Goal: Information Seeking & Learning: Learn about a topic

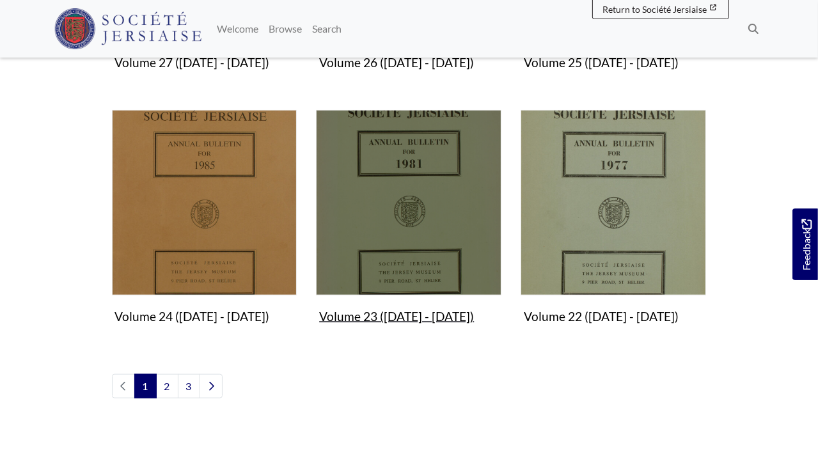
scroll to position [1152, 0]
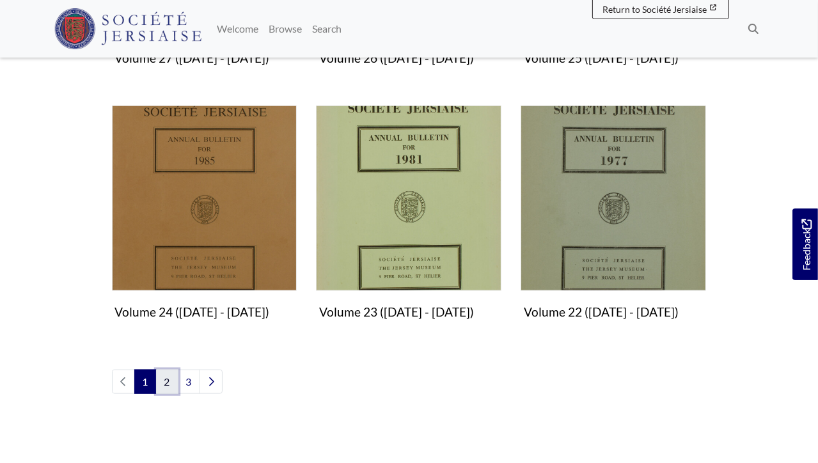
click at [168, 379] on link "2" at bounding box center [167, 382] width 22 height 24
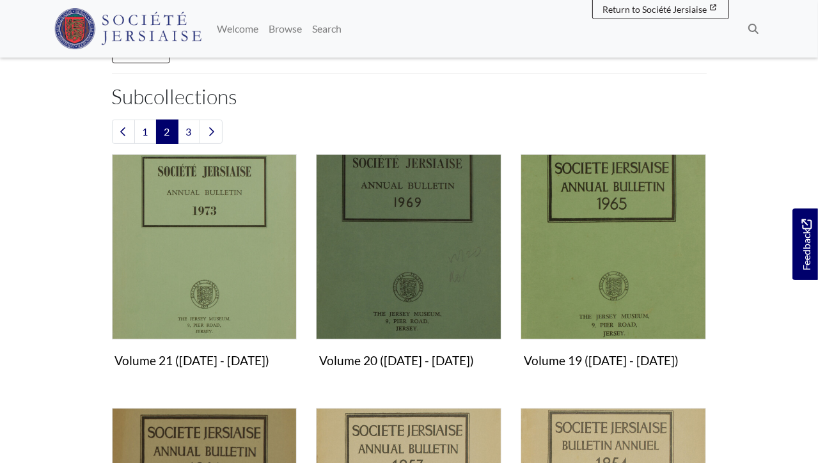
scroll to position [320, 0]
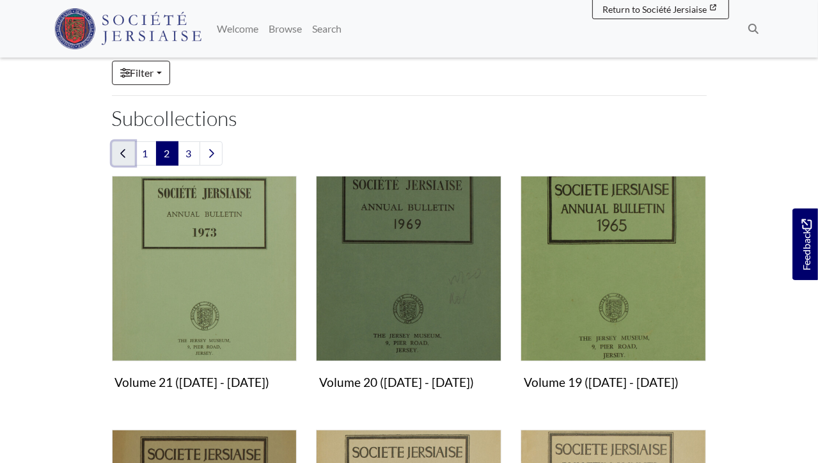
click at [127, 150] on link "Previous page" at bounding box center [123, 153] width 23 height 24
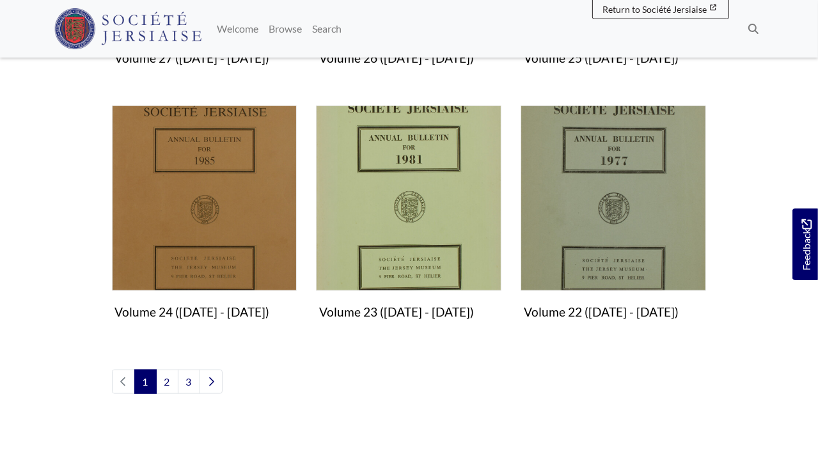
scroll to position [1216, 0]
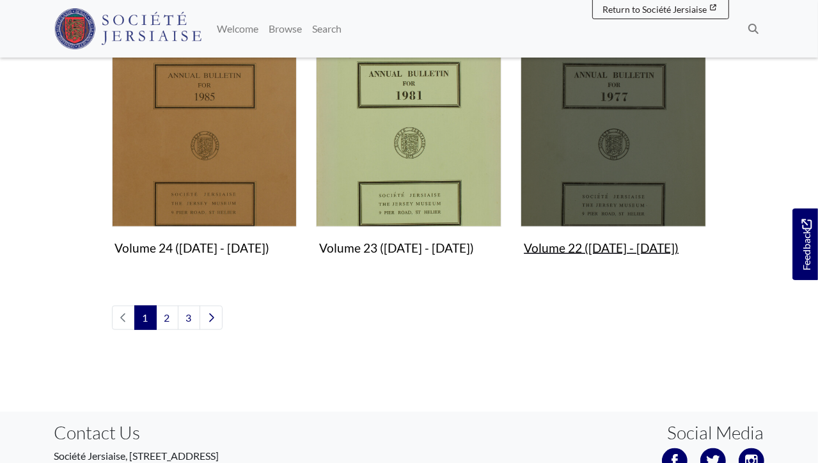
click at [641, 141] on img "Subcollection" at bounding box center [614, 135] width 186 height 186
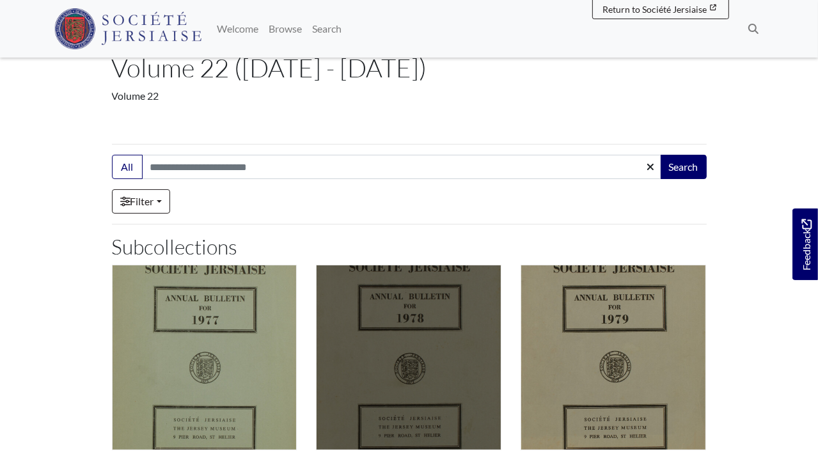
scroll to position [192, 0]
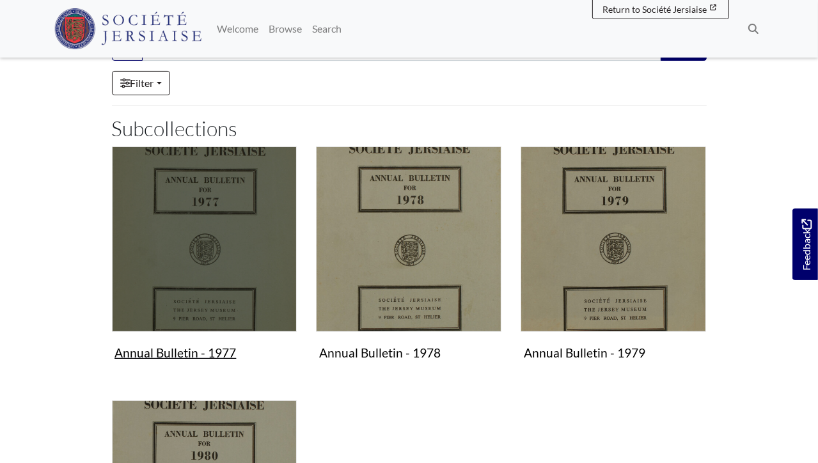
click at [239, 295] on img "Subcollection" at bounding box center [205, 240] width 186 height 186
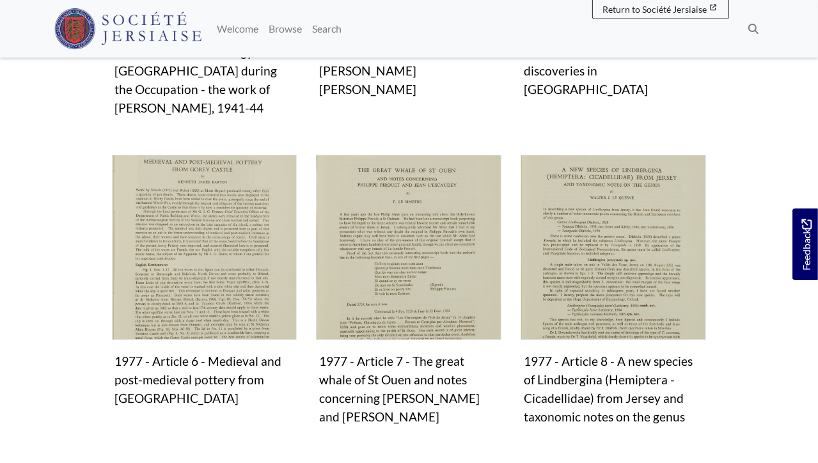
scroll to position [896, 0]
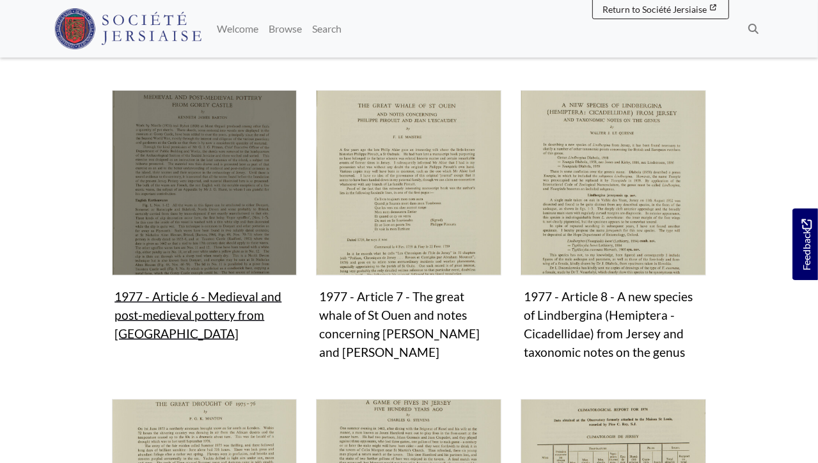
click at [248, 294] on figure "1977 - Article 6 - Medieval and post-medieval pottery from [GEOGRAPHIC_DATA] Co…" at bounding box center [205, 218] width 186 height 256
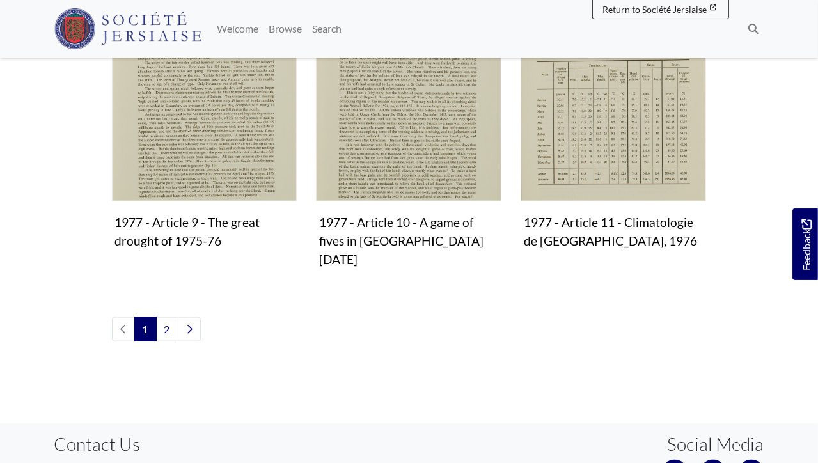
scroll to position [1280, 0]
click at [164, 317] on link "2" at bounding box center [167, 329] width 22 height 24
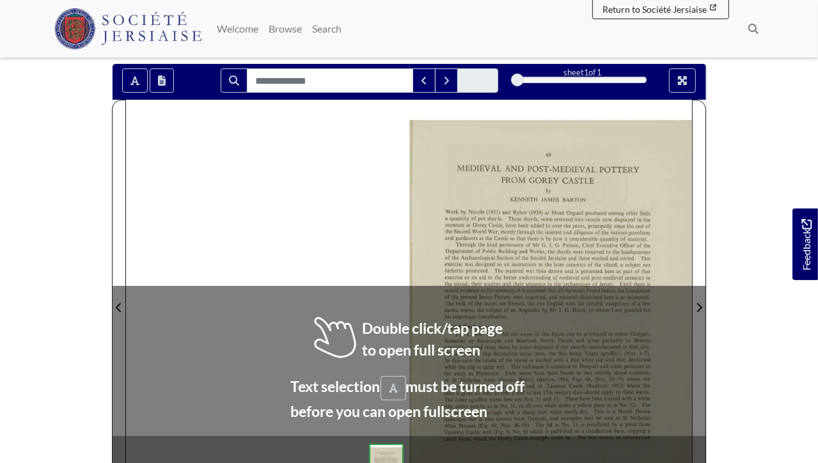
scroll to position [192, 0]
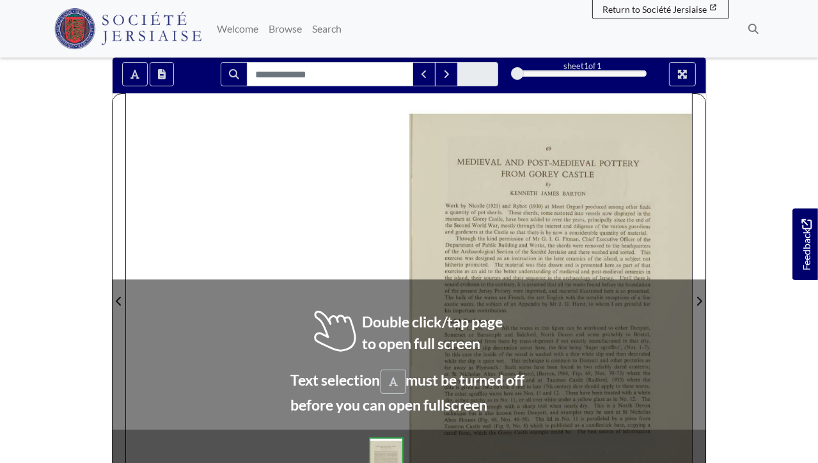
click at [415, 331] on div at bounding box center [551, 293] width 283 height 400
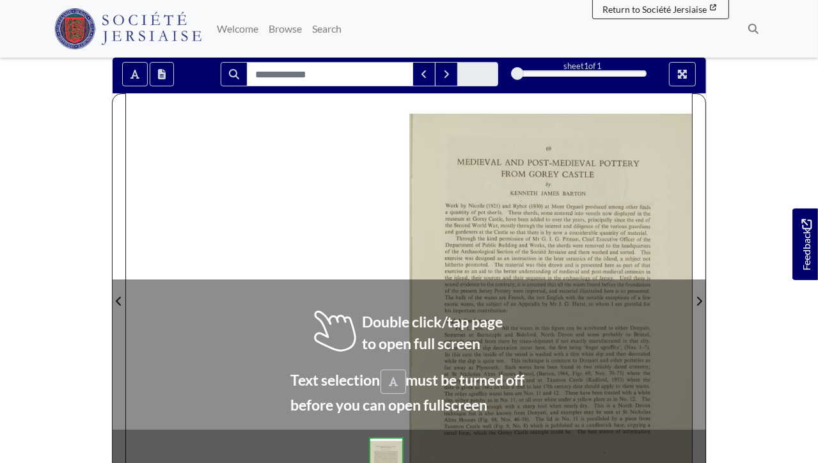
click at [414, 331] on div at bounding box center [551, 293] width 283 height 400
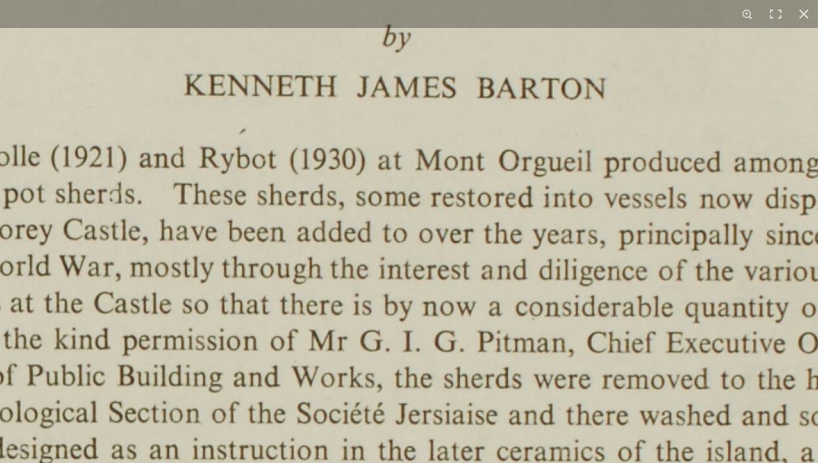
scroll to position [269, 0]
click at [749, 10] on button at bounding box center [748, 14] width 28 height 28
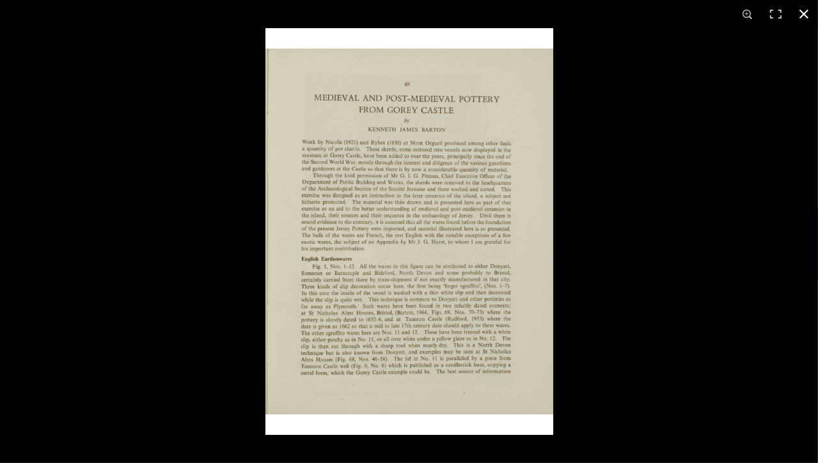
scroll to position [294, 0]
click at [654, 342] on div at bounding box center [675, 259] width 818 height 463
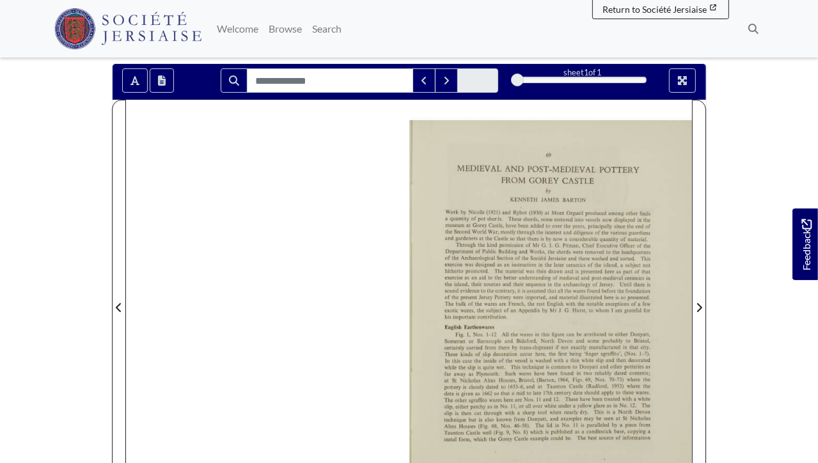
scroll to position [166, 0]
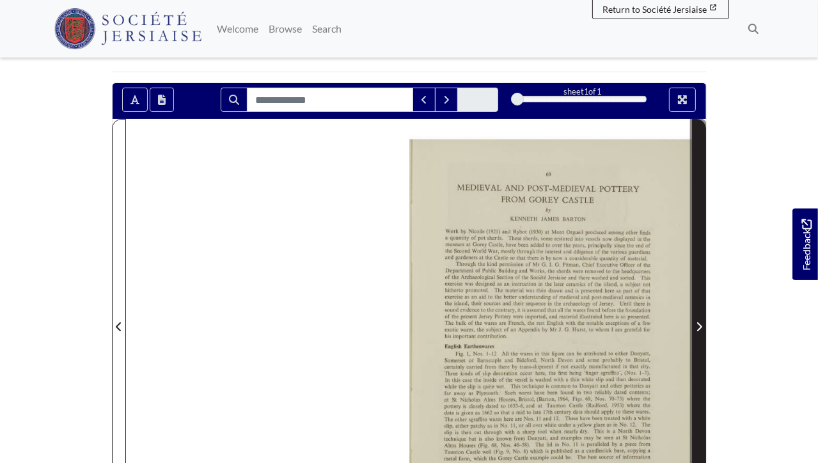
click at [699, 319] on span "Next Page" at bounding box center [699, 326] width 13 height 15
click at [699, 324] on icon "Next Page" at bounding box center [700, 327] width 5 height 9
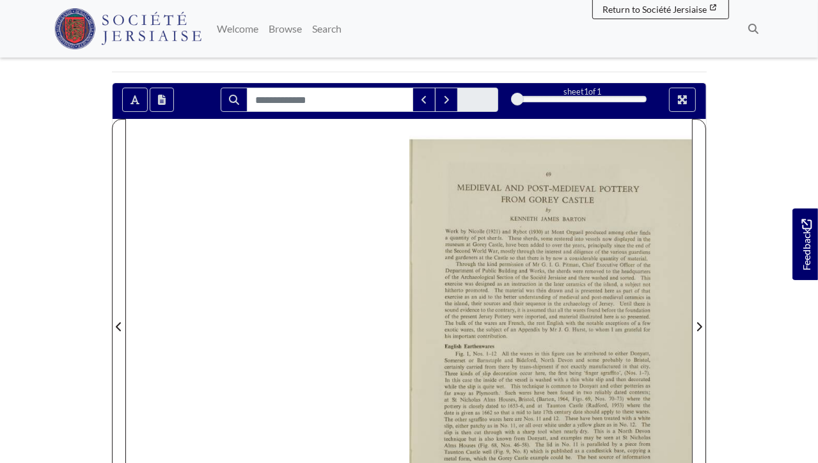
drag, startPoint x: 618, startPoint y: 321, endPoint x: 484, endPoint y: 329, distance: 134.6
click at [491, 329] on div at bounding box center [551, 319] width 283 height 400
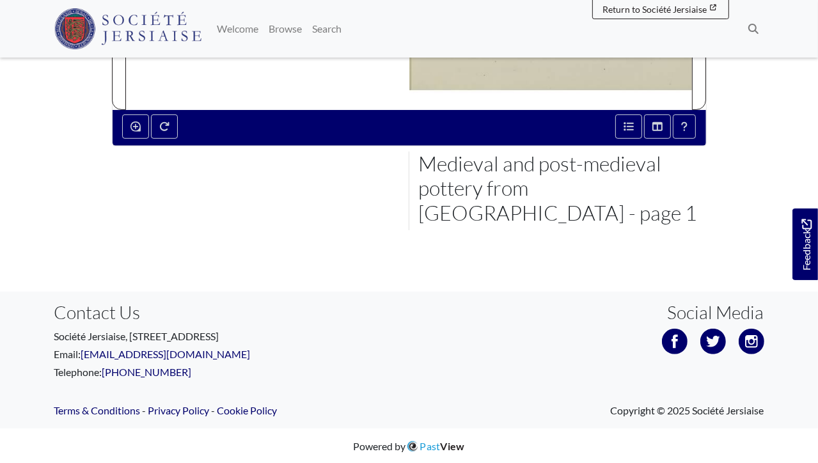
scroll to position [192, 0]
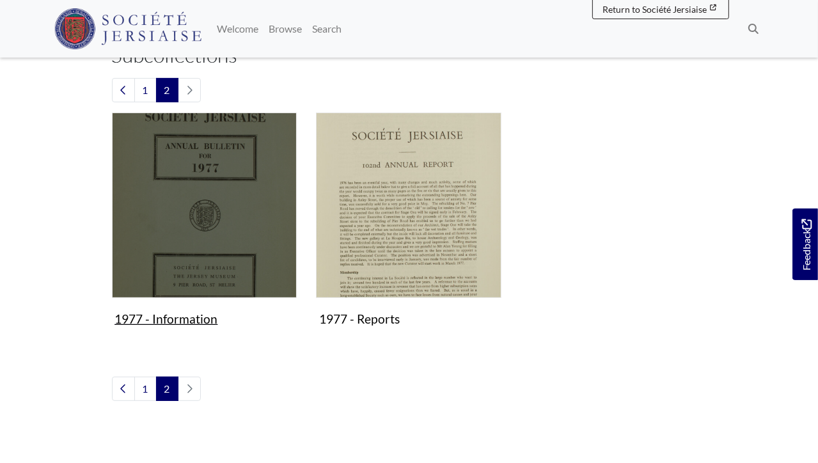
scroll to position [256, 0]
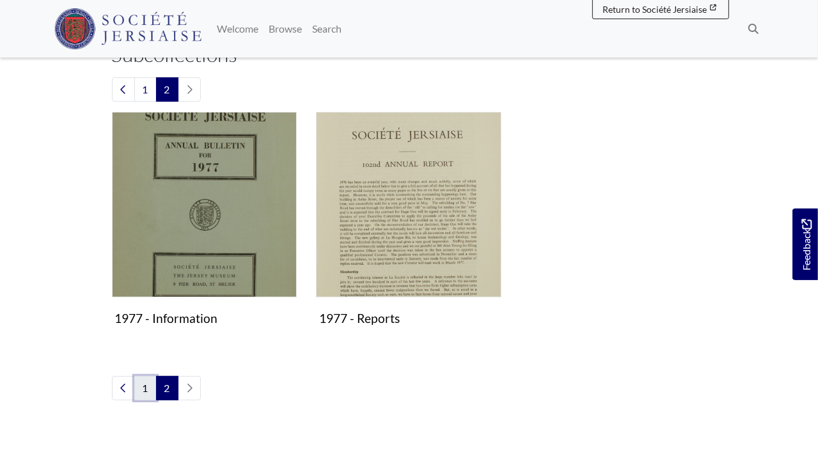
click at [146, 384] on link "1" at bounding box center [145, 388] width 22 height 24
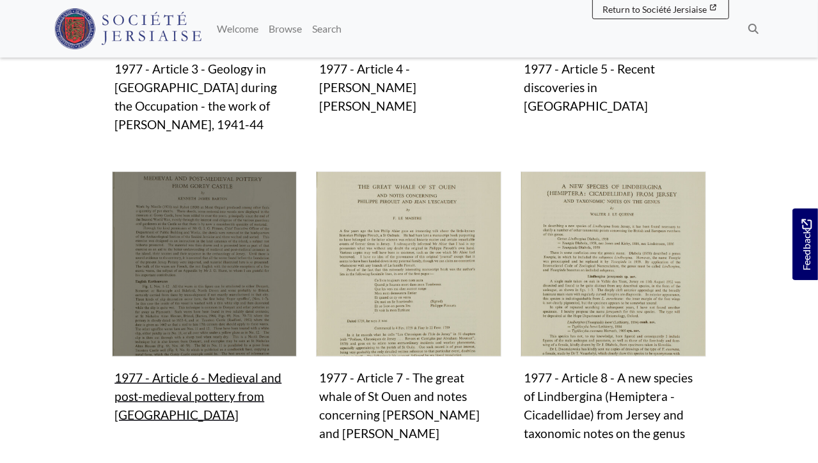
scroll to position [896, 0]
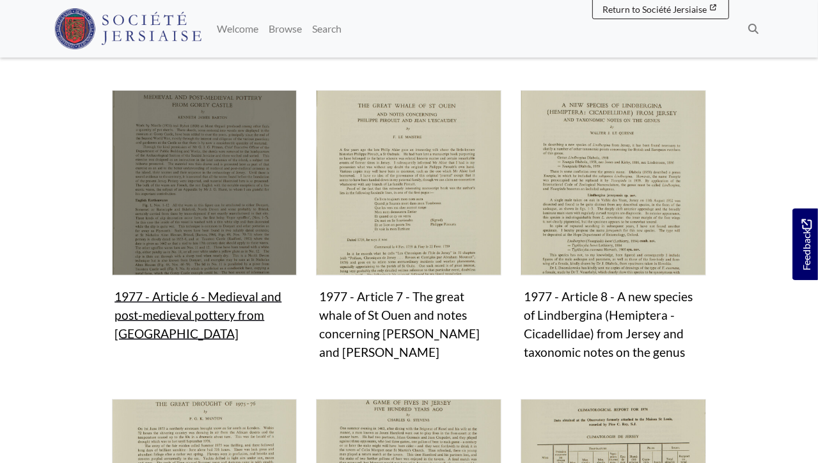
click at [159, 299] on figure "1977 - Article 6 - Medieval and post-medieval pottery from [GEOGRAPHIC_DATA] Co…" at bounding box center [205, 218] width 186 height 256
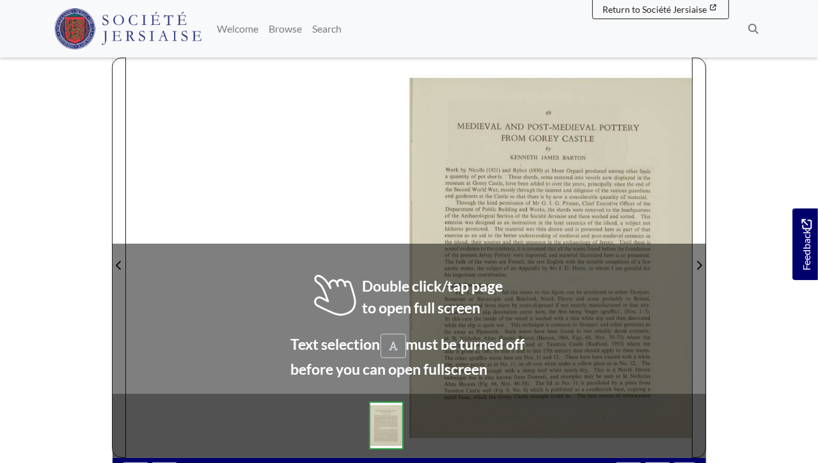
scroll to position [256, 0]
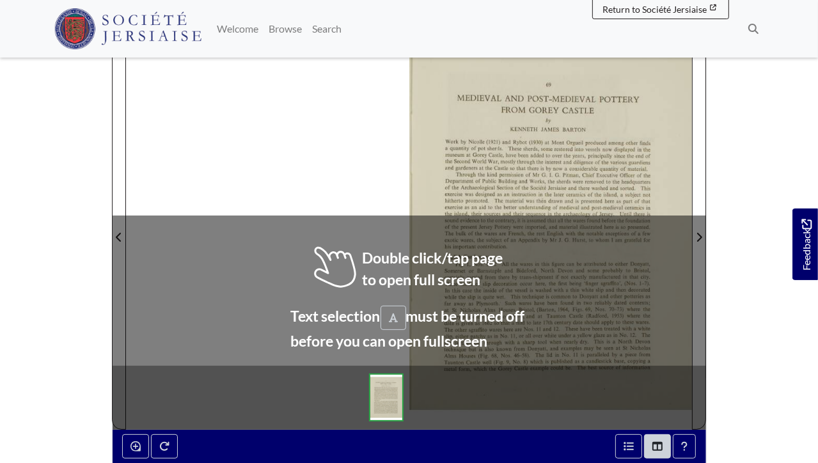
click at [392, 399] on img at bounding box center [386, 398] width 35 height 48
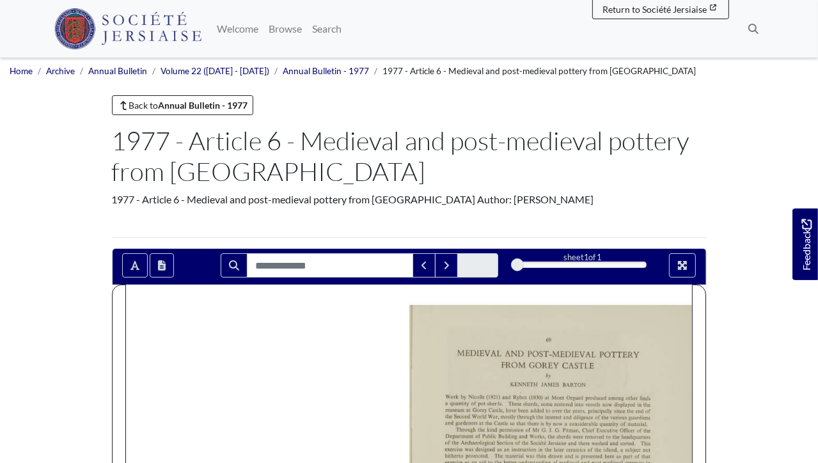
scroll to position [0, 0]
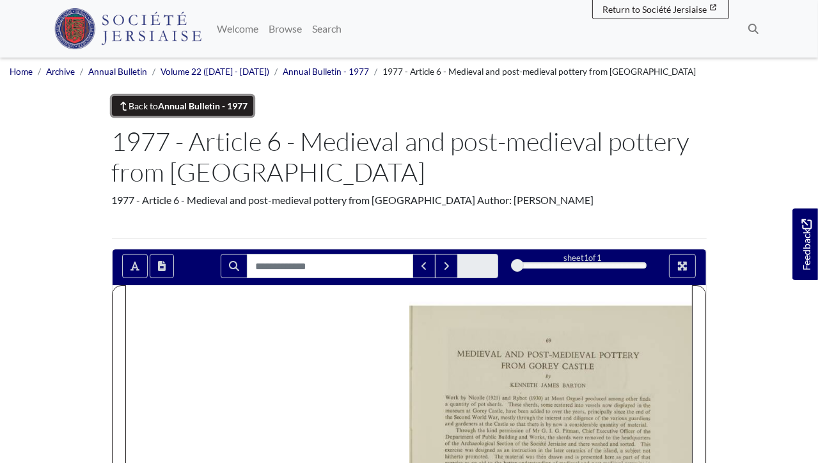
click at [148, 104] on link "Back to Annual Bulletin - 1977" at bounding box center [183, 106] width 142 height 20
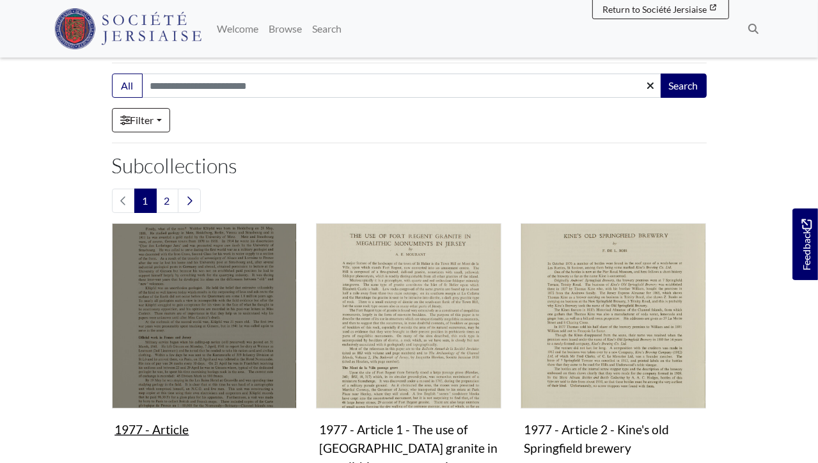
scroll to position [192, 0]
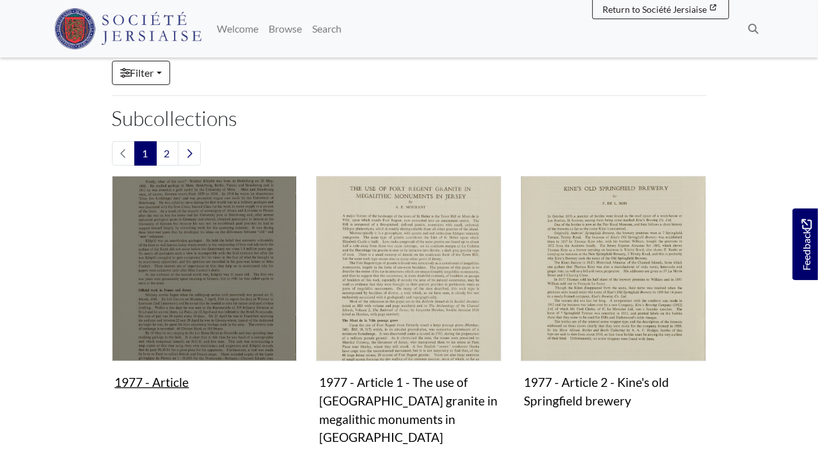
click at [157, 383] on figure "1977 - Article Collection" at bounding box center [205, 286] width 186 height 220
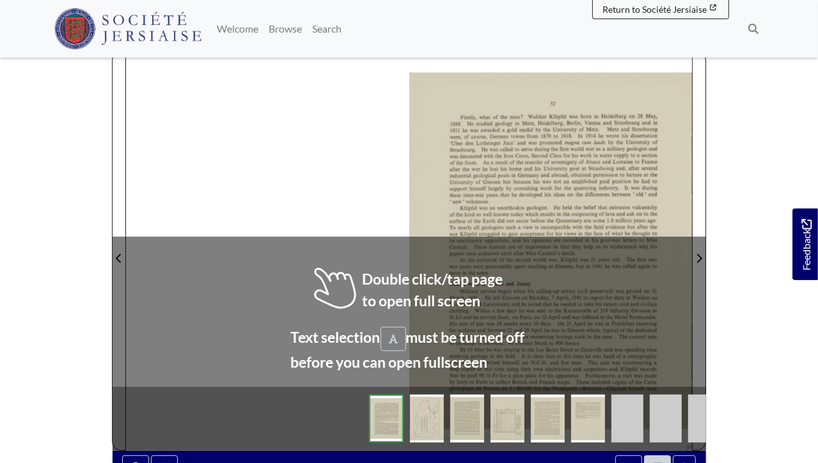
scroll to position [192, 0]
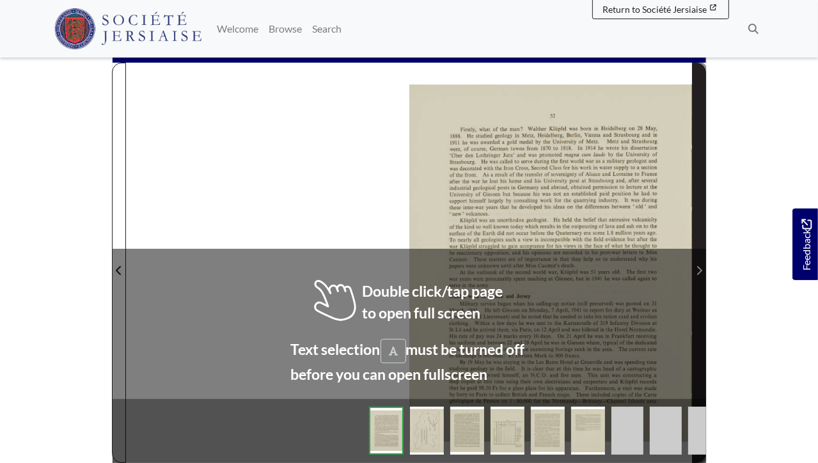
click at [699, 269] on icon "Next Page" at bounding box center [699, 271] width 6 height 10
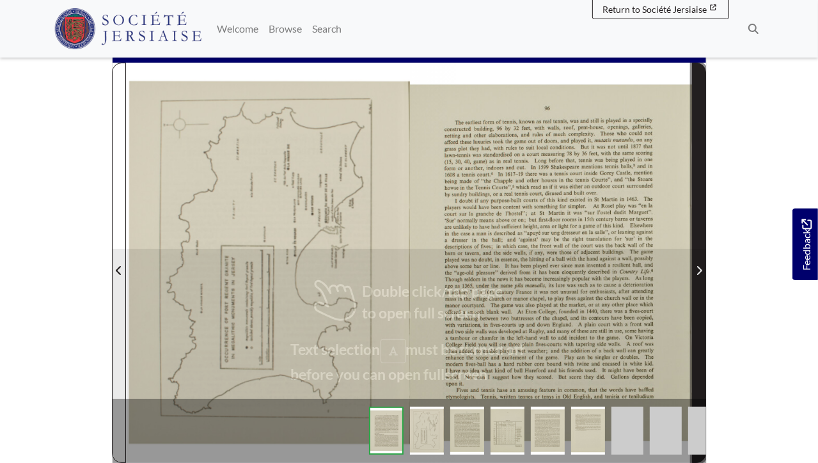
click at [699, 269] on icon "Next Page" at bounding box center [699, 271] width 6 height 10
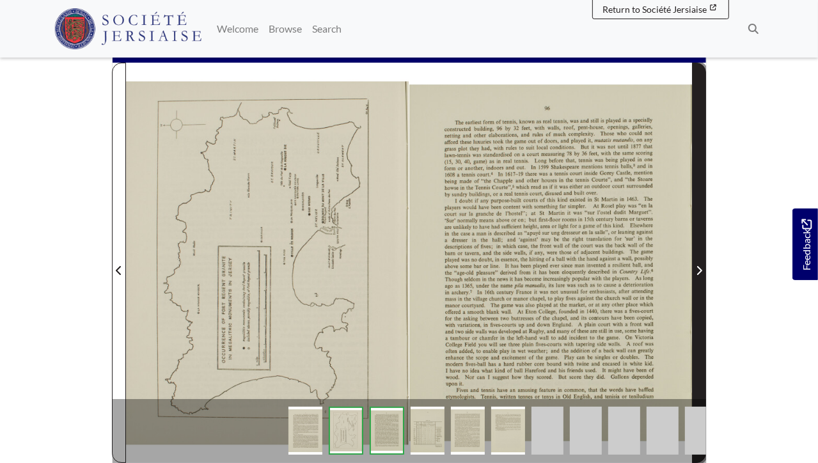
click at [699, 271] on icon "Next Page" at bounding box center [699, 271] width 6 height 10
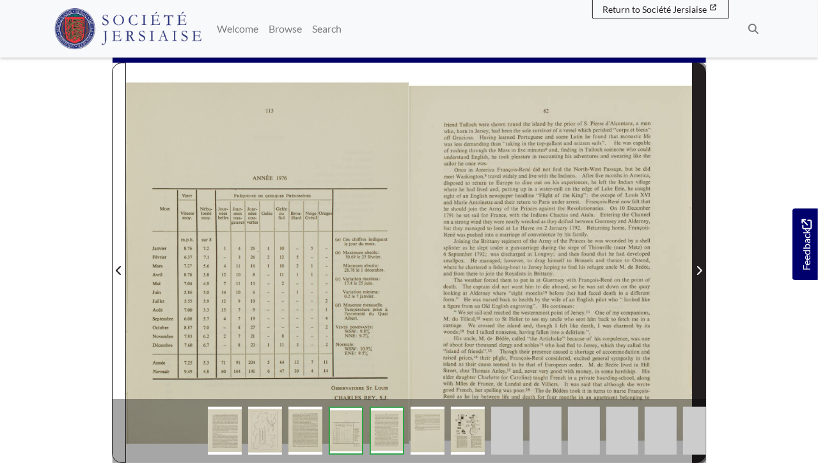
click at [698, 270] on icon "Next Page" at bounding box center [699, 271] width 6 height 10
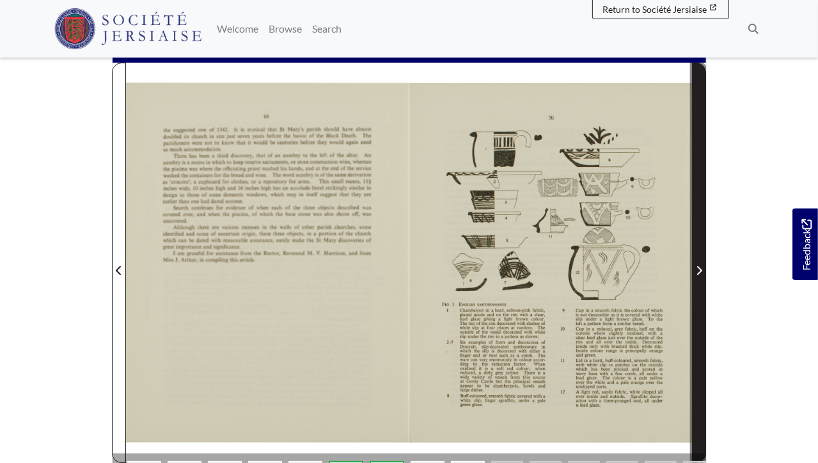
click at [698, 270] on icon "Next Page" at bounding box center [699, 271] width 6 height 10
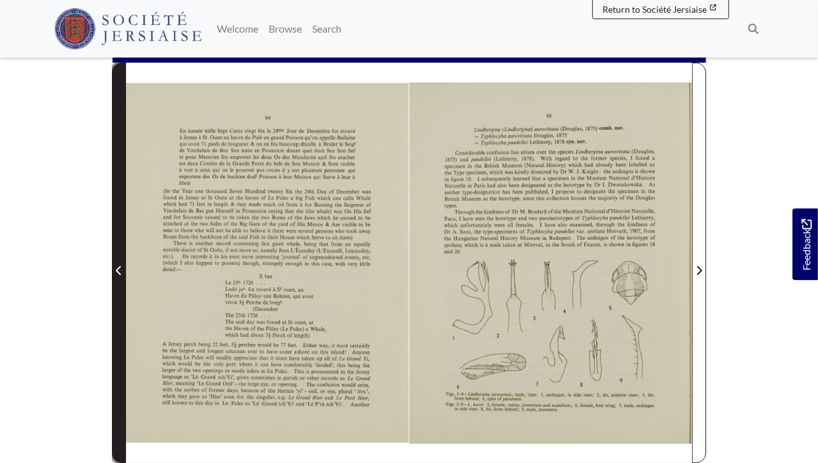
click at [118, 269] on icon "Previous Page" at bounding box center [118, 270] width 5 height 9
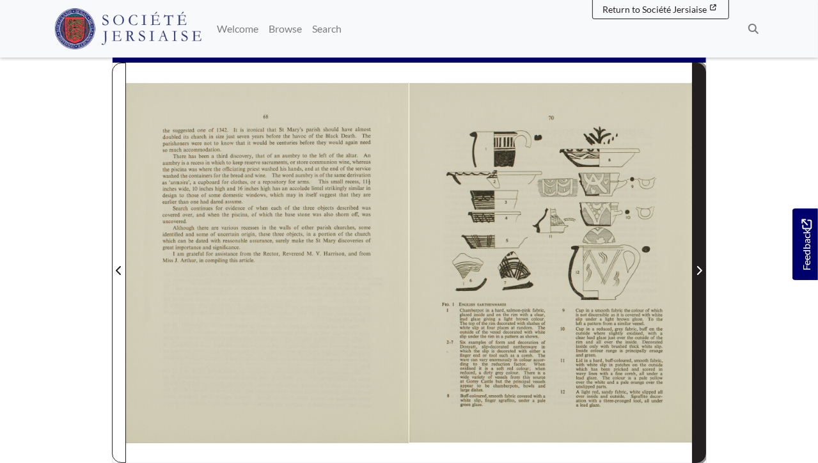
click at [699, 266] on icon "Next Page" at bounding box center [699, 271] width 6 height 10
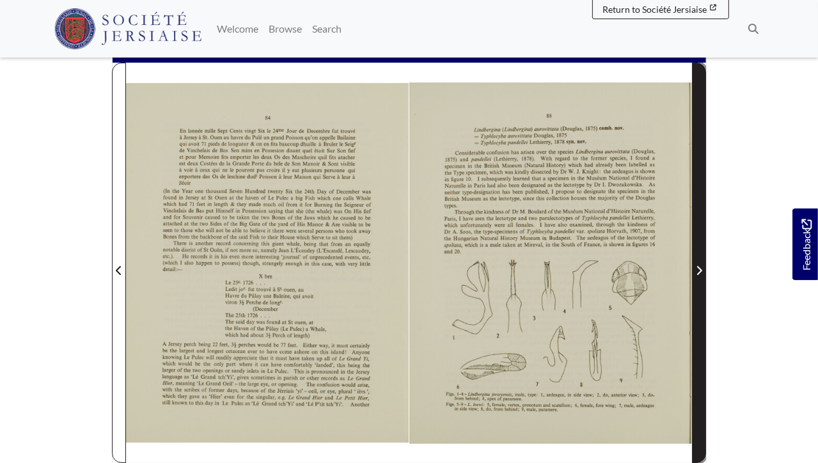
click at [699, 264] on span "Next Page" at bounding box center [699, 270] width 13 height 15
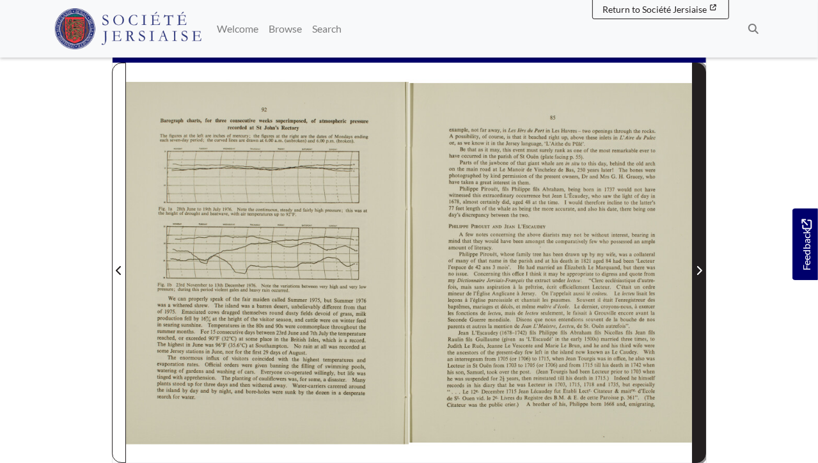
click at [699, 264] on span "Next Page" at bounding box center [699, 270] width 13 height 15
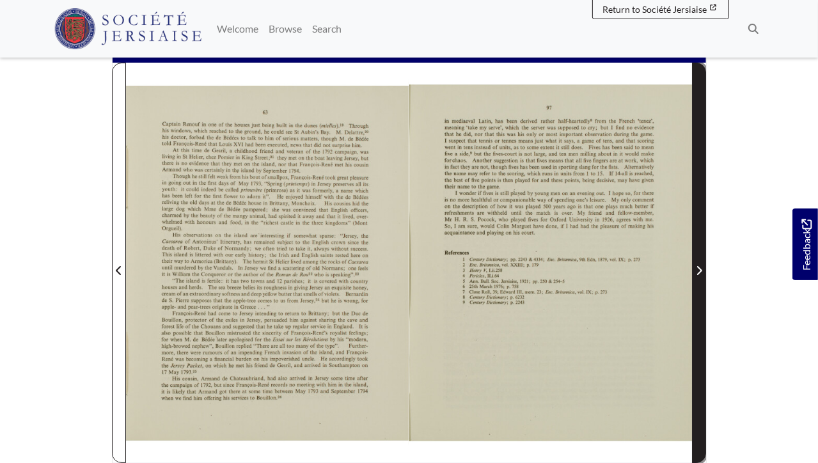
click at [699, 264] on span "Next Page" at bounding box center [699, 270] width 13 height 15
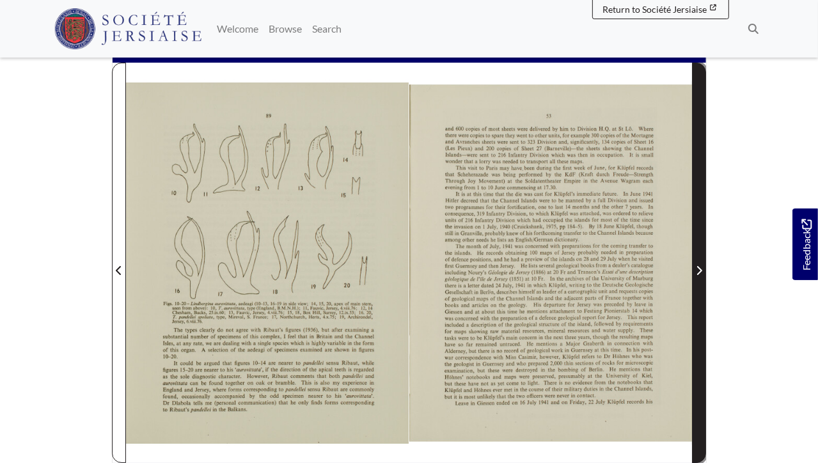
click at [699, 264] on span "Next Page" at bounding box center [699, 270] width 13 height 15
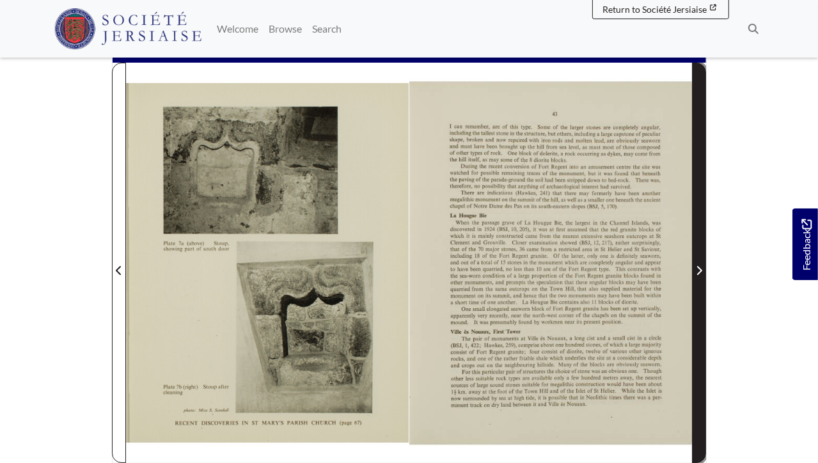
click at [699, 264] on span "Next Page" at bounding box center [699, 270] width 13 height 15
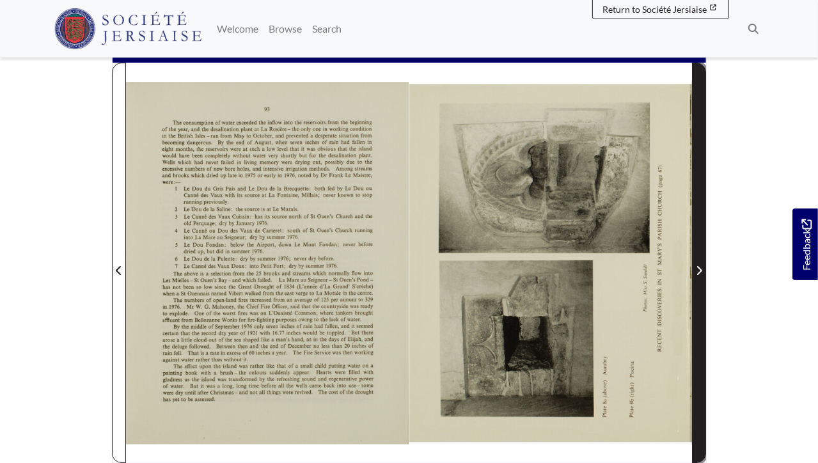
click at [699, 264] on span "Next Page" at bounding box center [699, 270] width 13 height 15
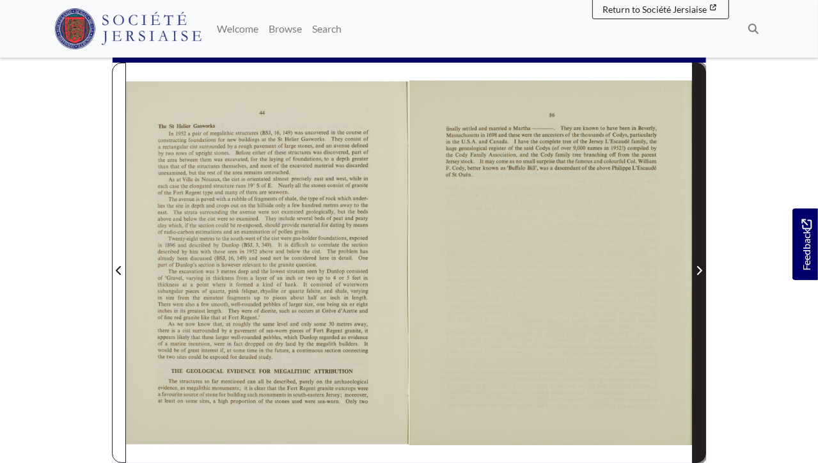
click at [699, 264] on span "Next Page" at bounding box center [699, 270] width 13 height 15
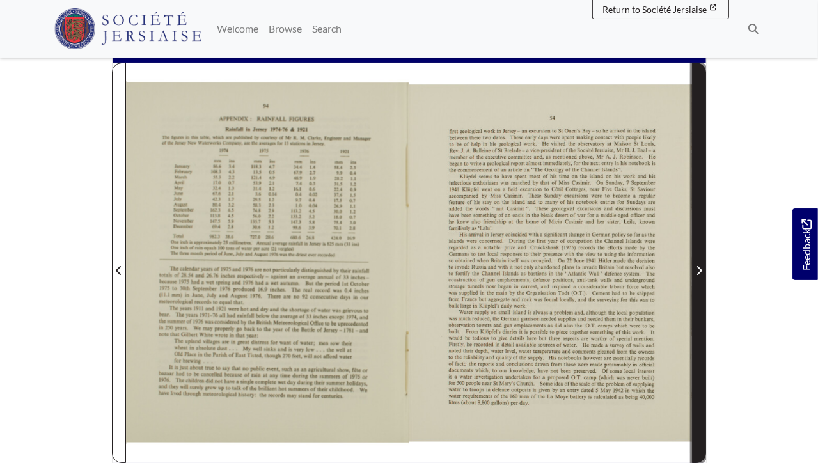
click at [699, 264] on span "Next Page" at bounding box center [699, 270] width 13 height 15
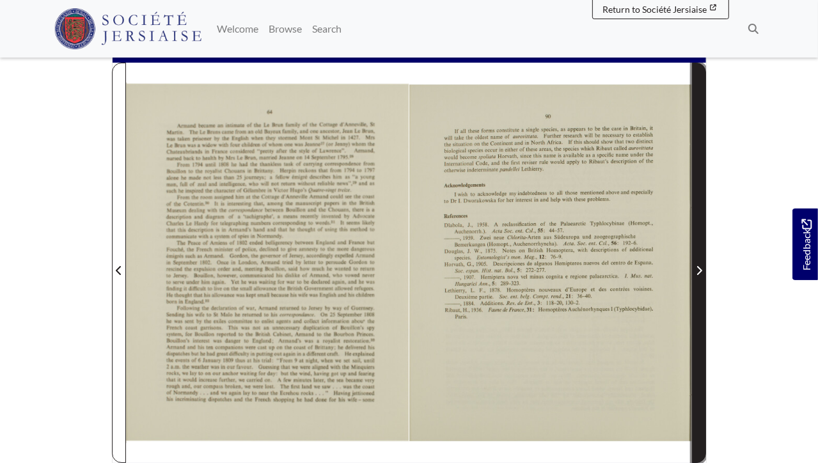
click at [699, 264] on span "Next Page" at bounding box center [699, 270] width 13 height 15
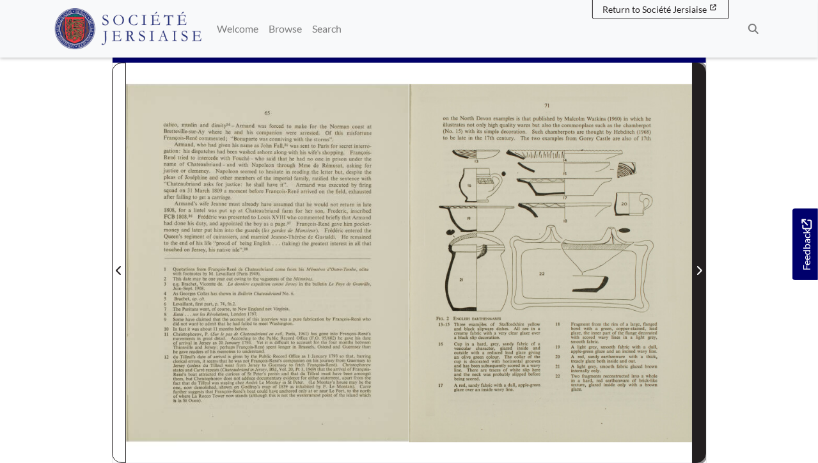
click at [699, 264] on span "Next Page" at bounding box center [699, 270] width 13 height 15
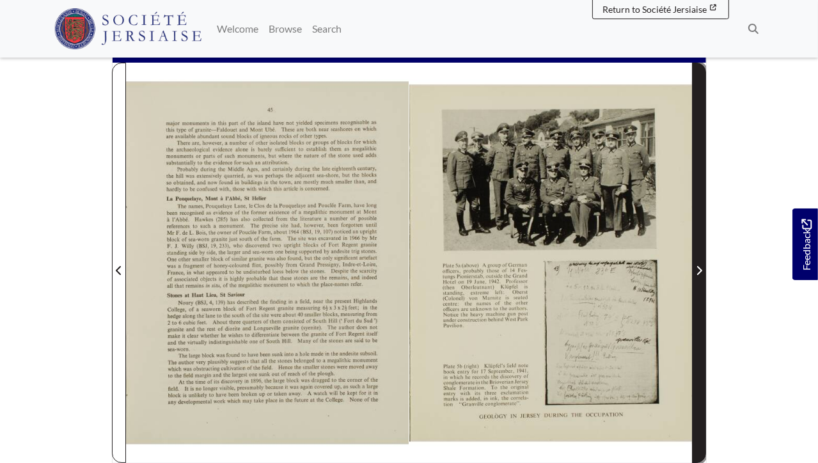
click at [699, 264] on span "Next Page" at bounding box center [699, 270] width 13 height 15
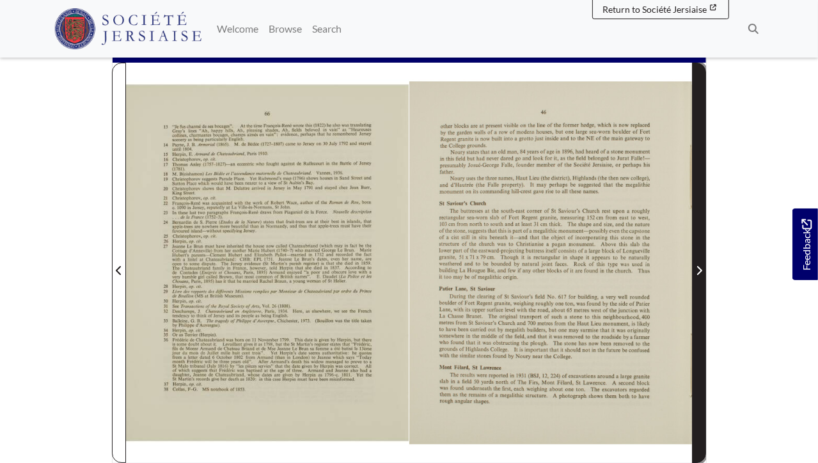
click at [699, 264] on span "Next Page" at bounding box center [699, 270] width 13 height 15
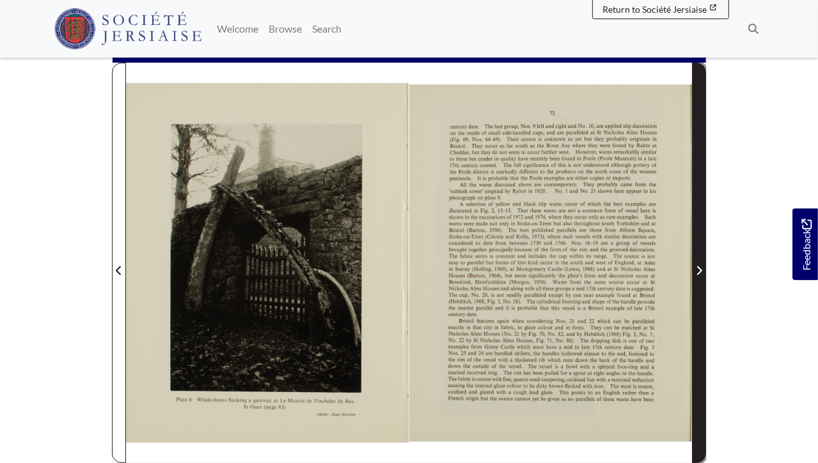
click at [699, 264] on span "Next Page" at bounding box center [699, 270] width 13 height 15
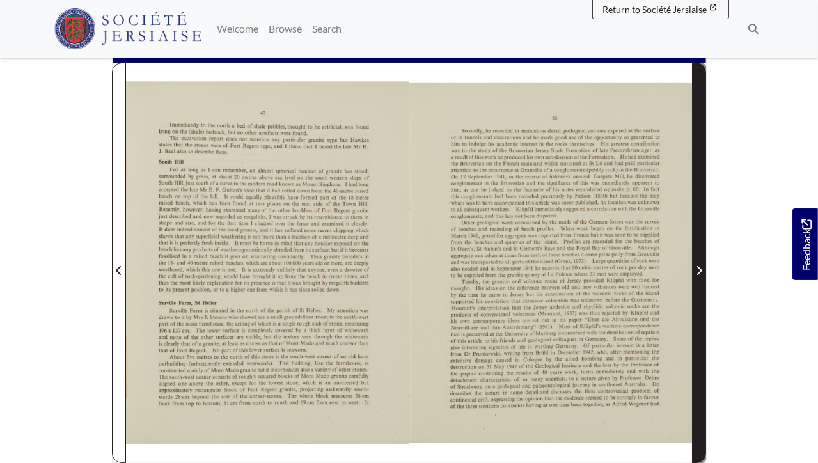
click at [699, 264] on span "Next Page" at bounding box center [699, 270] width 13 height 15
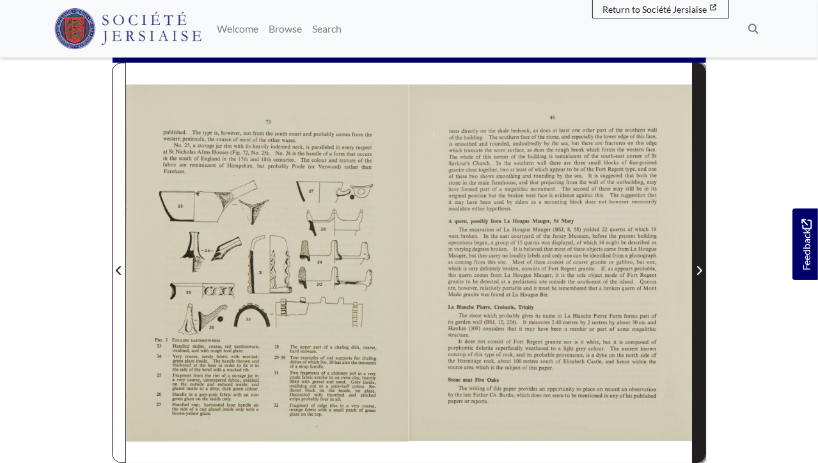
click at [696, 263] on span "Next Page" at bounding box center [699, 270] width 13 height 15
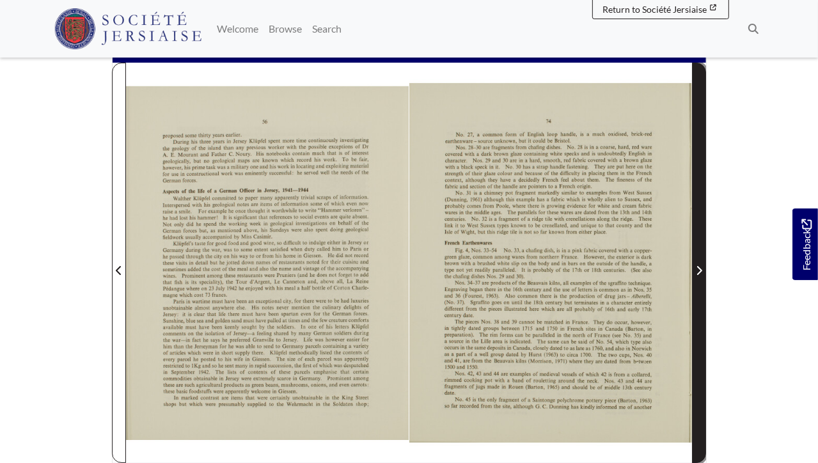
click at [693, 268] on span "Next Page" at bounding box center [699, 270] width 13 height 15
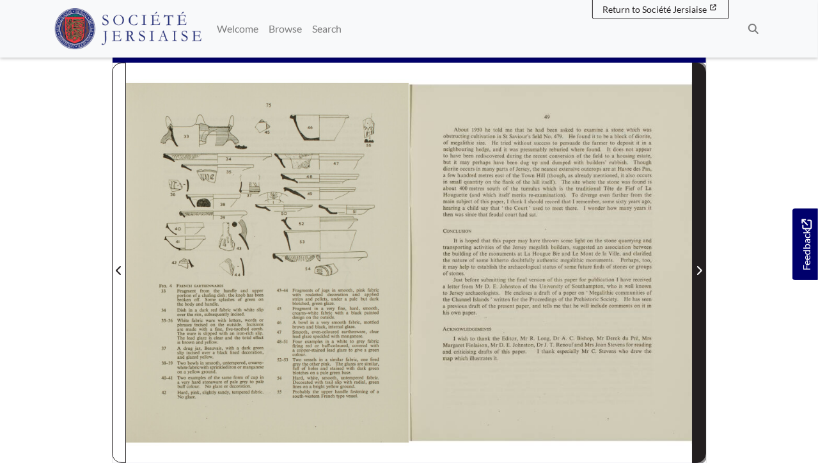
click at [693, 268] on span "Next Page" at bounding box center [699, 270] width 13 height 15
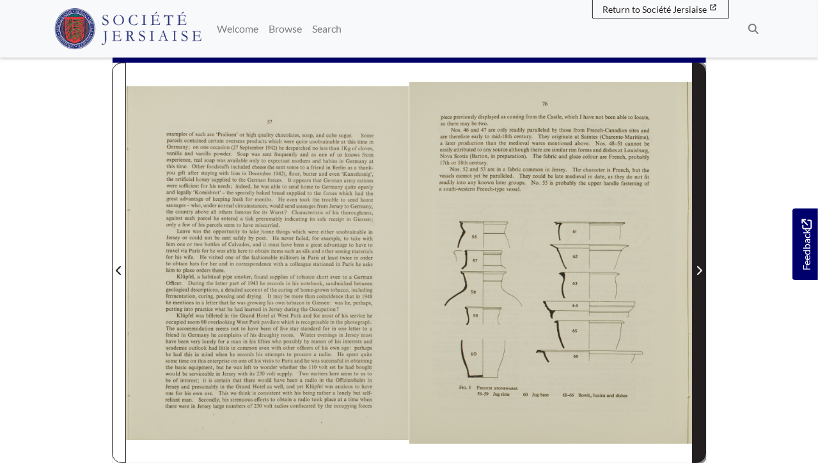
click at [693, 268] on span "Next Page" at bounding box center [699, 270] width 13 height 15
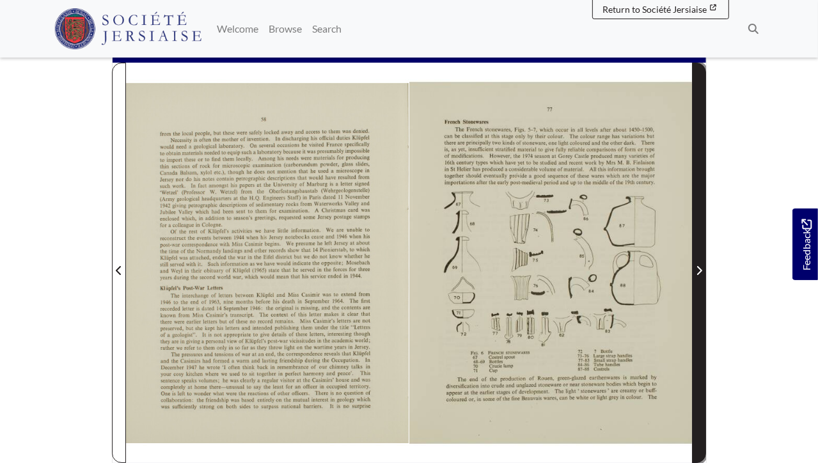
click at [693, 268] on span "Next Page" at bounding box center [699, 270] width 13 height 15
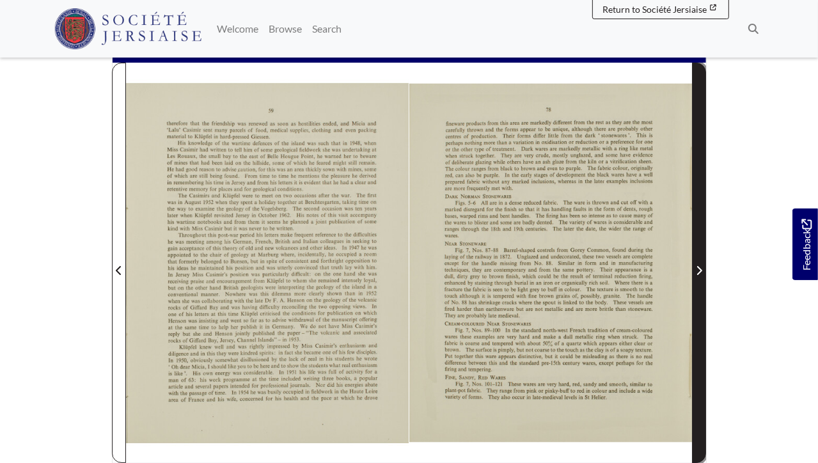
click at [693, 268] on span "Next Page" at bounding box center [699, 270] width 13 height 15
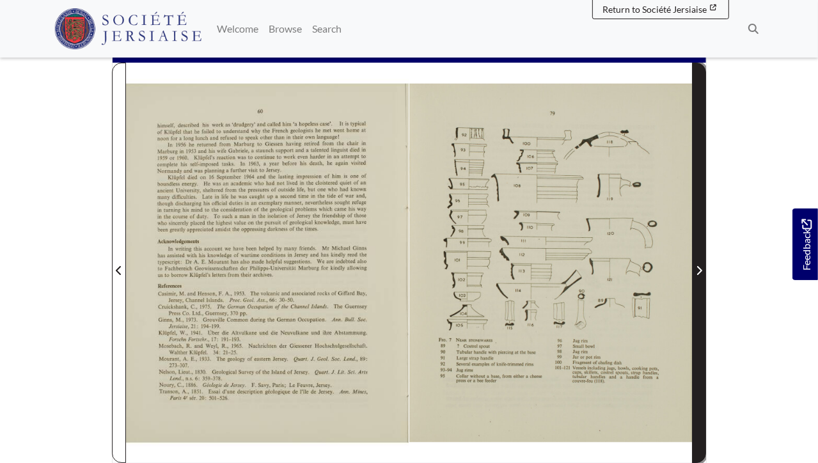
click at [693, 268] on span "Next Page" at bounding box center [699, 270] width 13 height 15
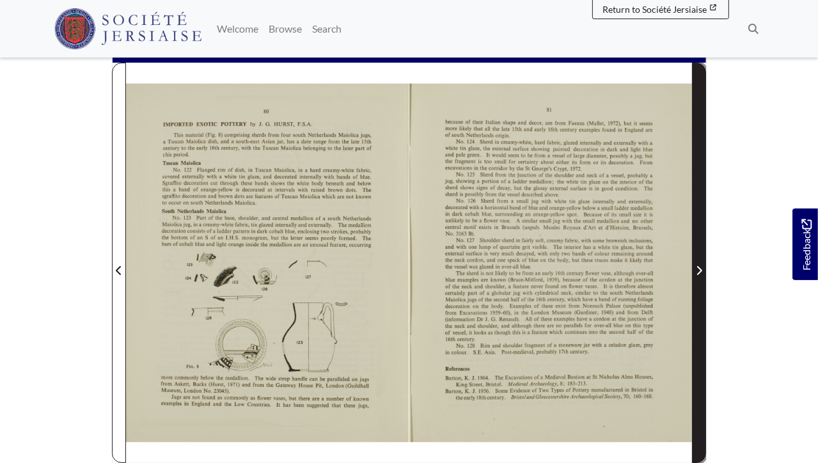
click at [693, 268] on span "Next Page" at bounding box center [699, 270] width 13 height 15
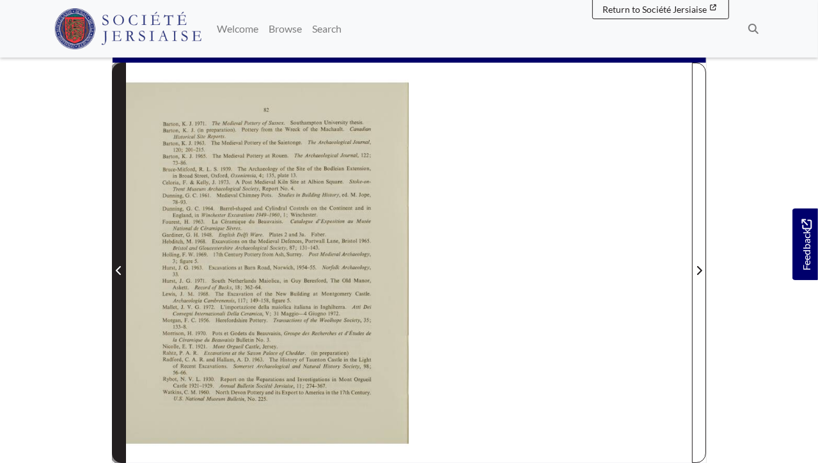
click at [116, 268] on icon "Previous Page" at bounding box center [119, 271] width 6 height 10
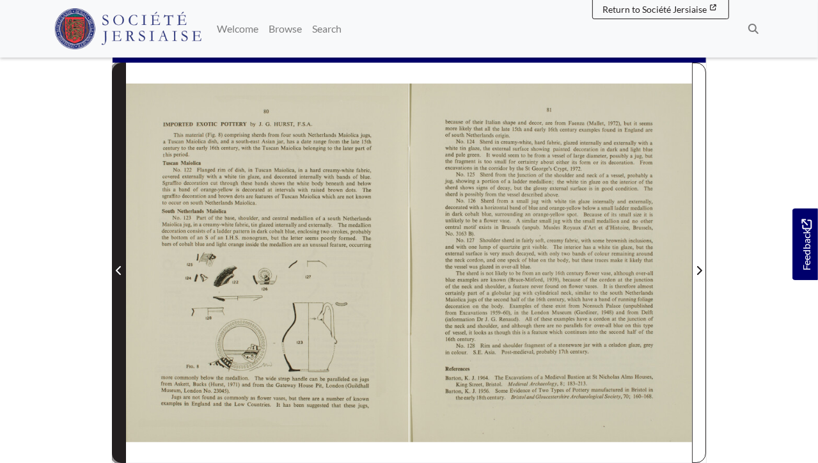
click at [120, 268] on icon "Previous Page" at bounding box center [119, 271] width 6 height 10
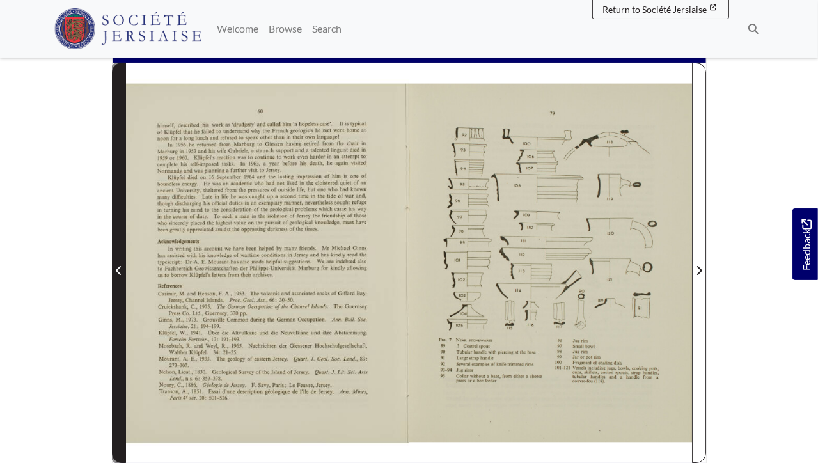
click at [115, 271] on span "Previous Page" at bounding box center [119, 270] width 13 height 15
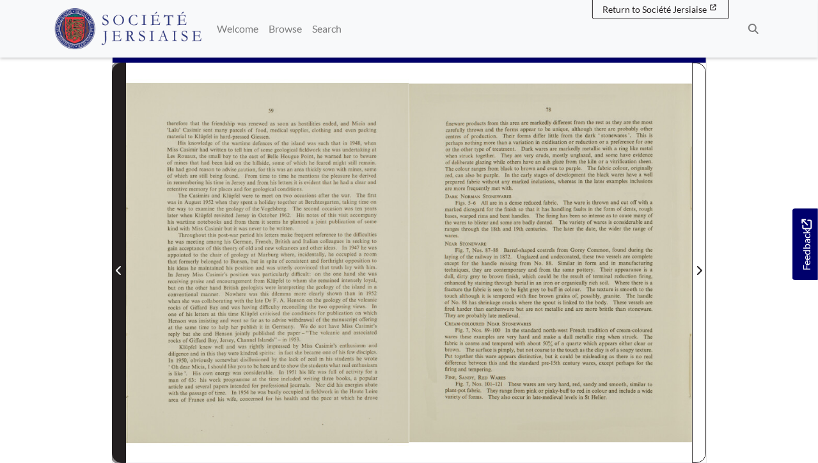
click at [115, 271] on span "Previous Page" at bounding box center [119, 270] width 13 height 15
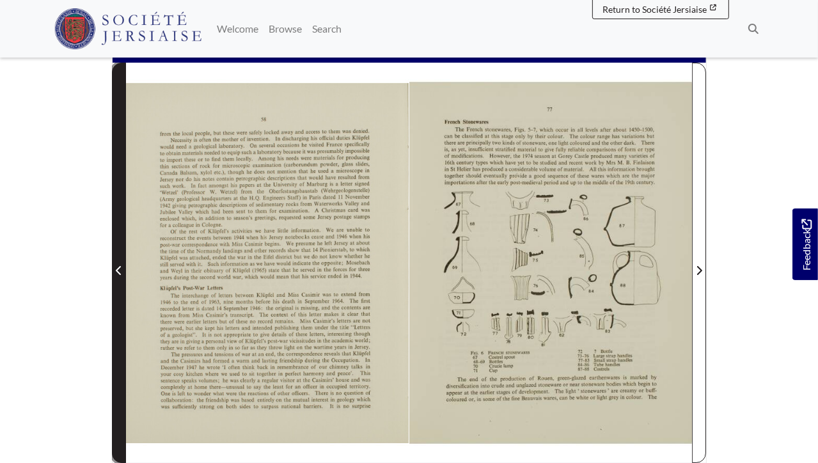
click at [120, 271] on icon "Previous Page" at bounding box center [119, 271] width 6 height 10
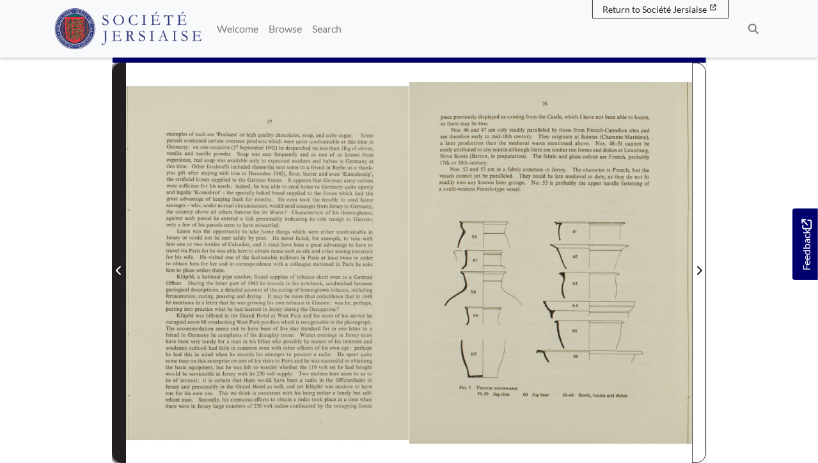
click at [120, 269] on icon "Previous Page" at bounding box center [119, 271] width 6 height 10
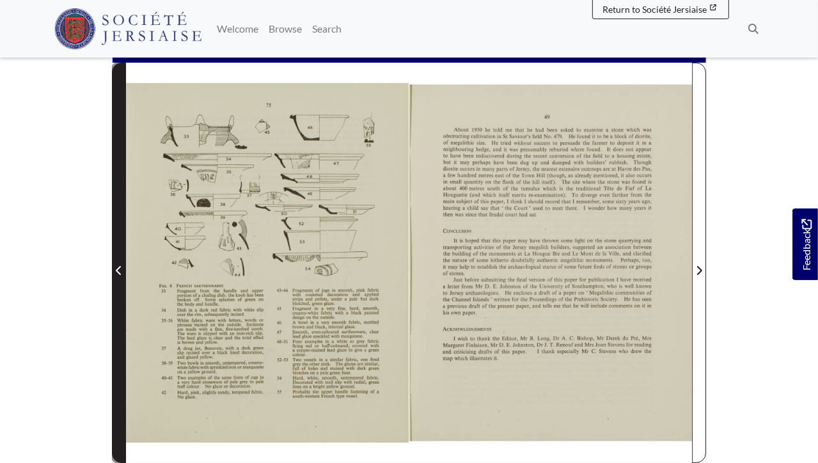
click at [120, 270] on icon "Previous Page" at bounding box center [119, 271] width 6 height 10
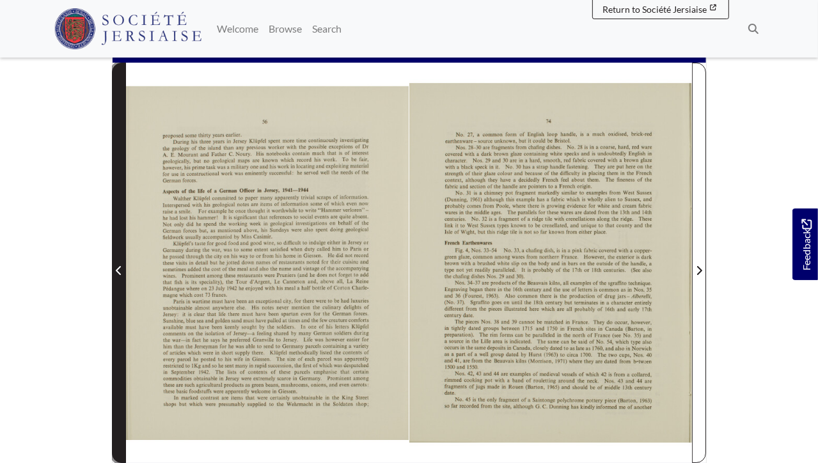
click at [124, 269] on span "Previous Page" at bounding box center [119, 270] width 13 height 15
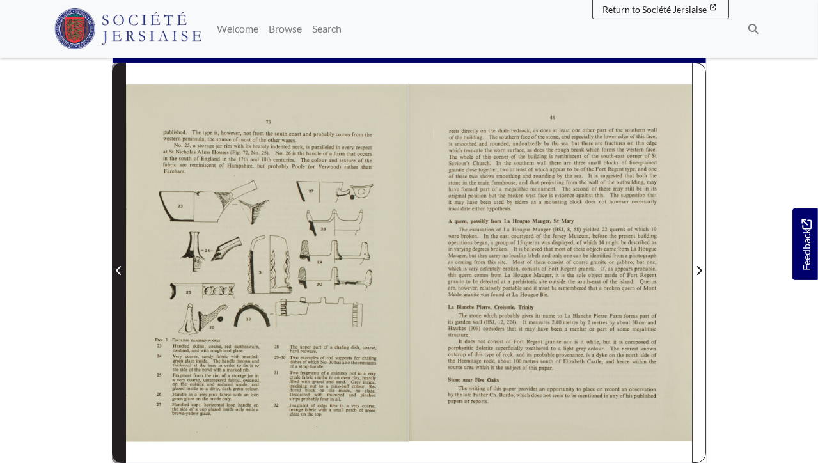
click at [124, 270] on span "Previous Page" at bounding box center [119, 270] width 13 height 15
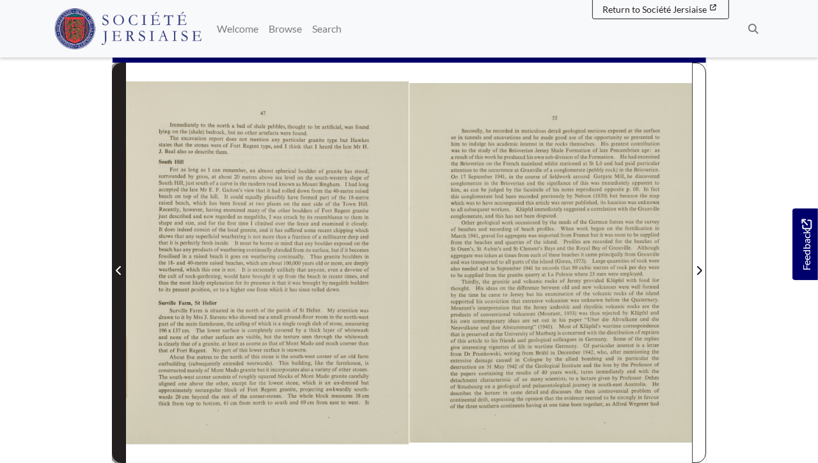
click at [124, 271] on span "Previous Page" at bounding box center [119, 270] width 13 height 15
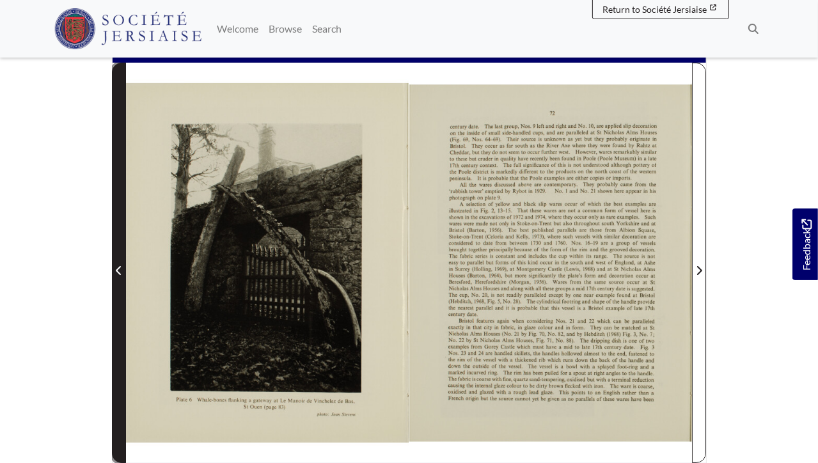
click at [124, 271] on span "Previous Page" at bounding box center [119, 270] width 13 height 15
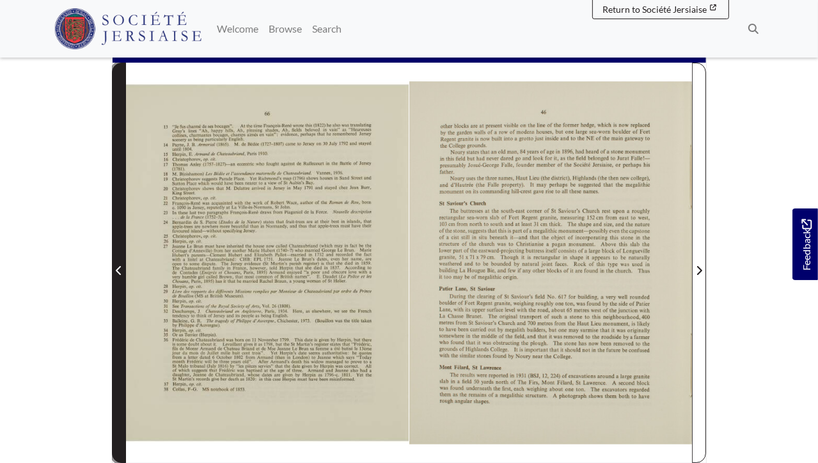
click at [124, 271] on span "Previous Page" at bounding box center [119, 270] width 13 height 15
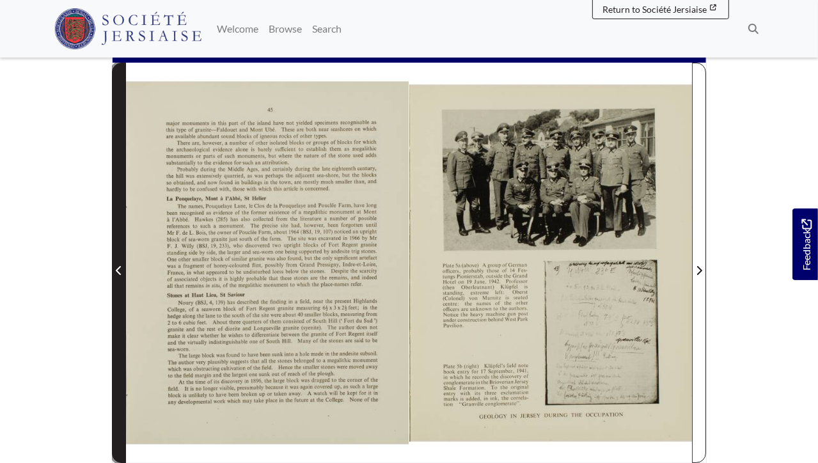
click at [124, 271] on span "Previous Page" at bounding box center [119, 270] width 13 height 15
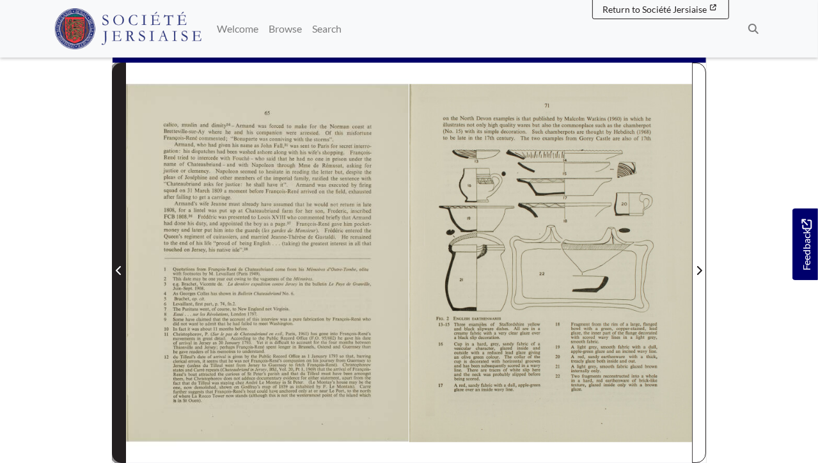
click at [124, 271] on span "Previous Page" at bounding box center [119, 270] width 13 height 15
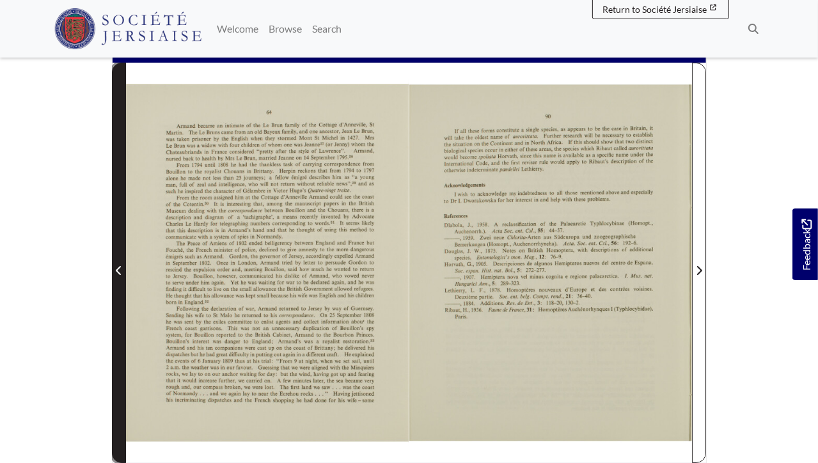
click at [124, 271] on span "Previous Page" at bounding box center [119, 270] width 13 height 15
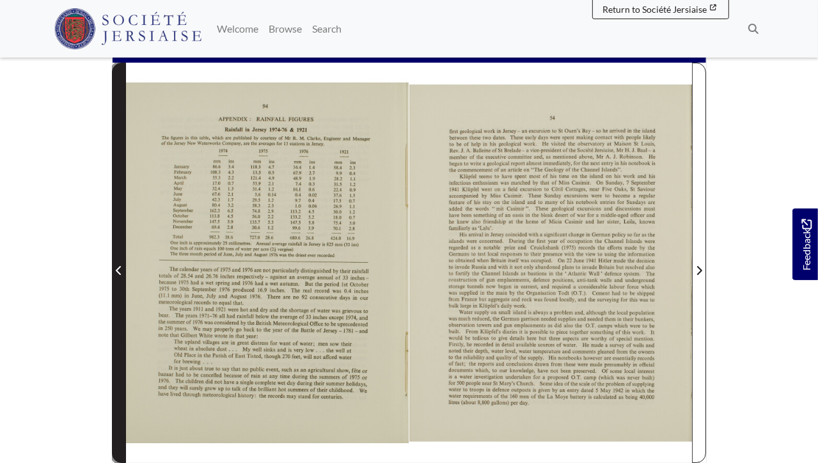
click at [124, 271] on span "Previous Page" at bounding box center [119, 270] width 13 height 15
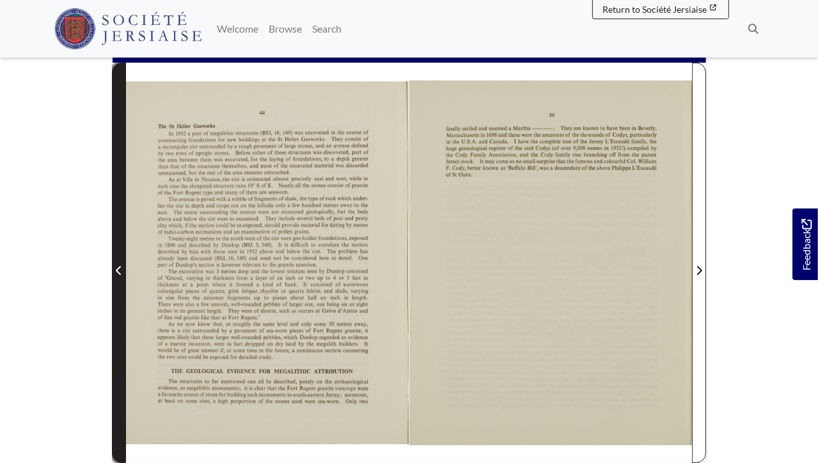
click at [124, 271] on span "Previous Page" at bounding box center [119, 270] width 13 height 15
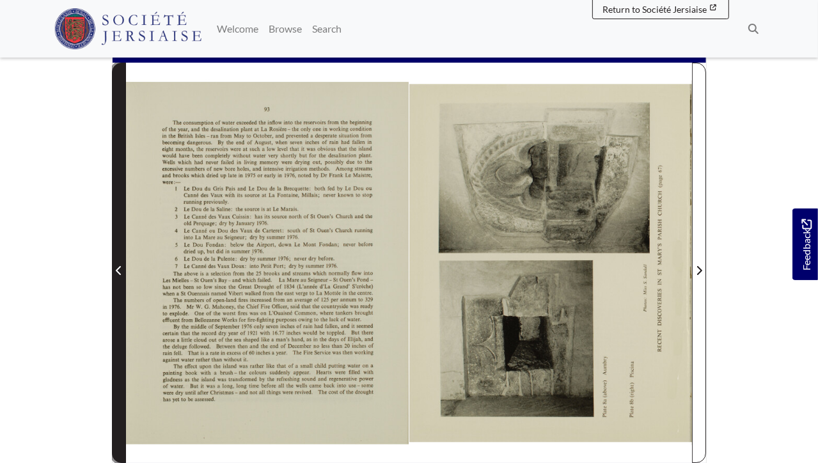
click at [123, 272] on span "Previous Page" at bounding box center [119, 270] width 13 height 15
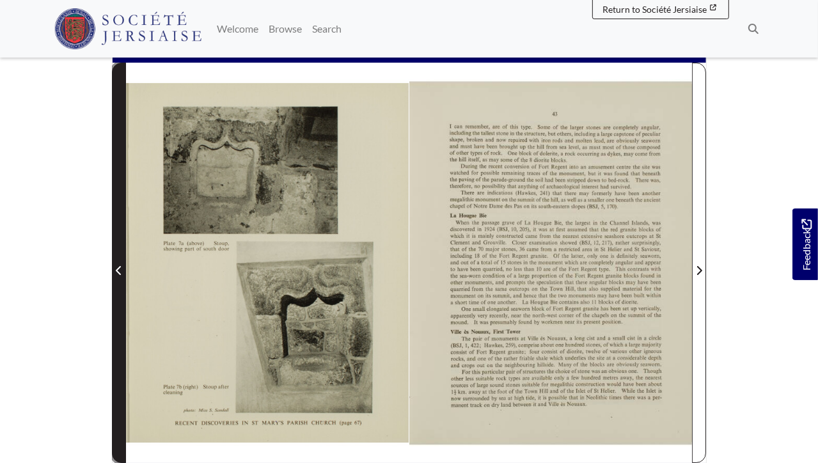
click at [123, 272] on span "Previous Page" at bounding box center [119, 270] width 13 height 15
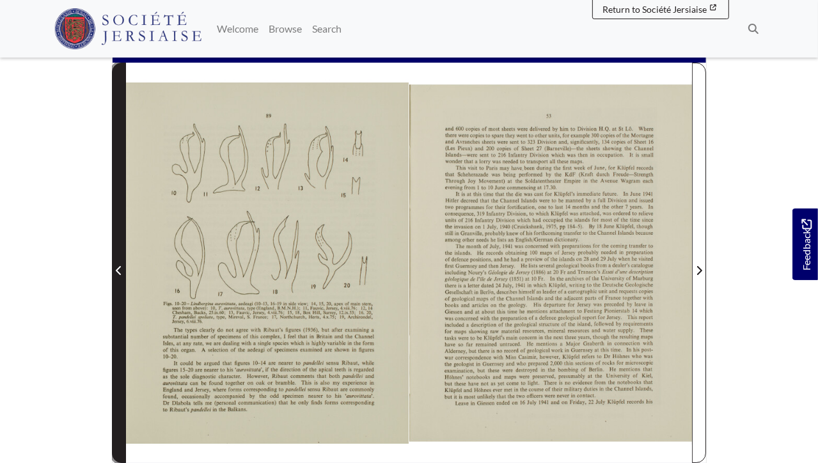
click at [123, 272] on span "Previous Page" at bounding box center [119, 270] width 13 height 15
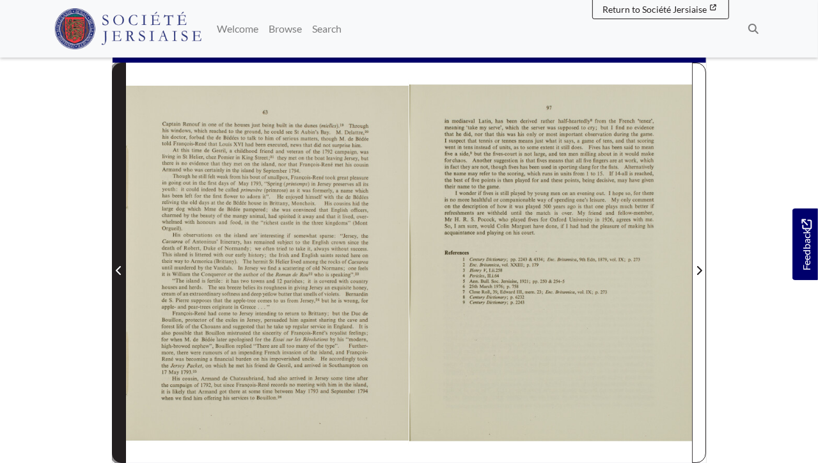
click at [123, 272] on span "Previous Page" at bounding box center [119, 270] width 13 height 15
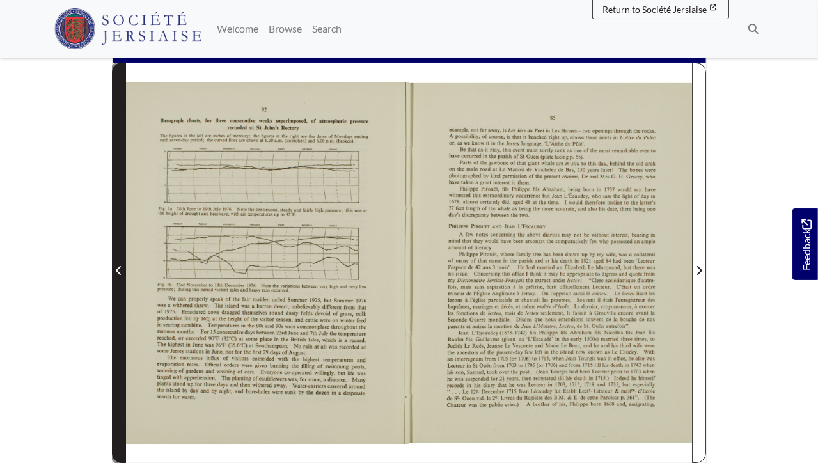
click at [123, 272] on span "Previous Page" at bounding box center [119, 270] width 13 height 15
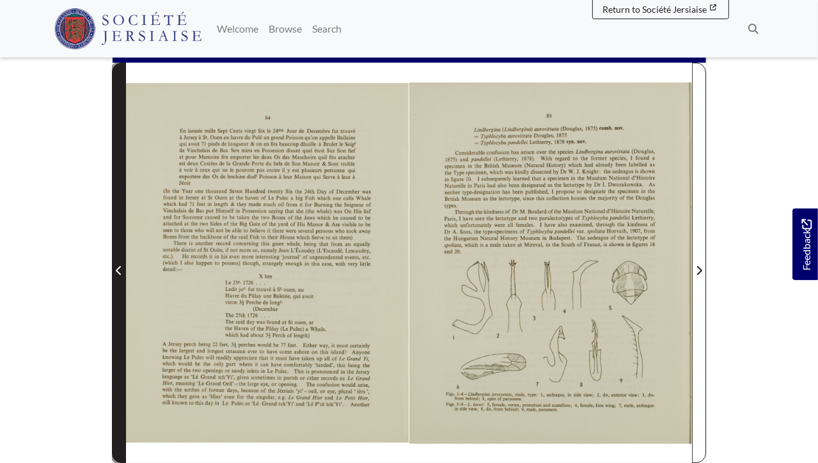
click at [122, 275] on icon "Previous Page" at bounding box center [119, 271] width 6 height 10
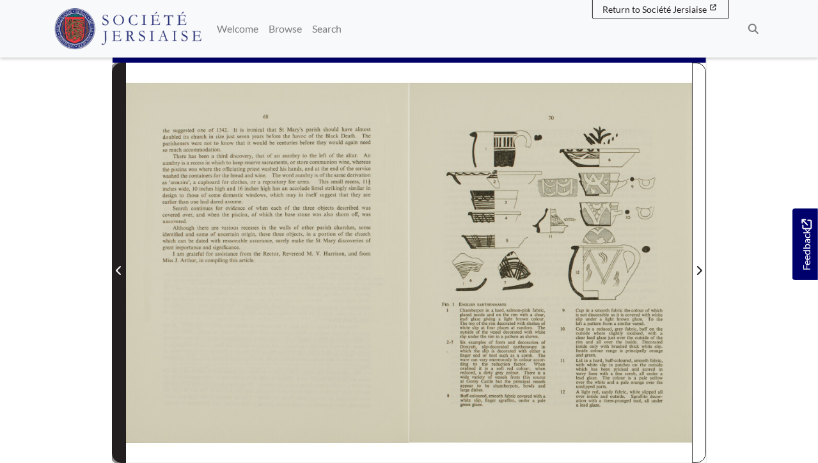
click at [122, 275] on icon "Previous Page" at bounding box center [119, 271] width 6 height 10
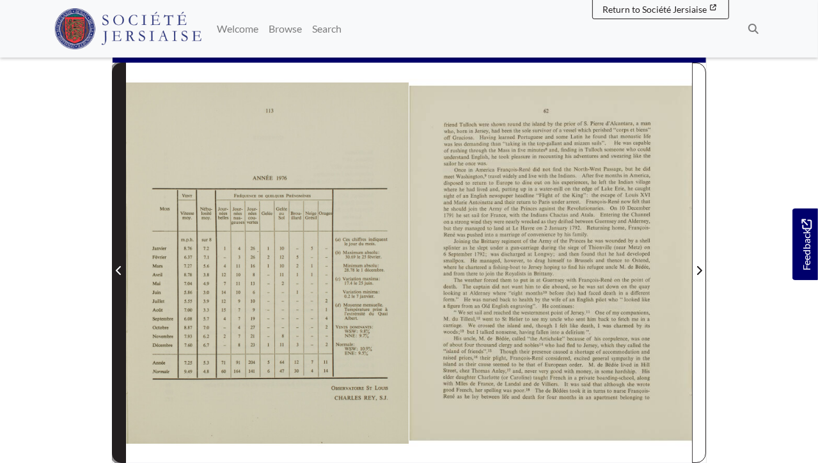
click at [122, 275] on icon "Previous Page" at bounding box center [119, 271] width 6 height 10
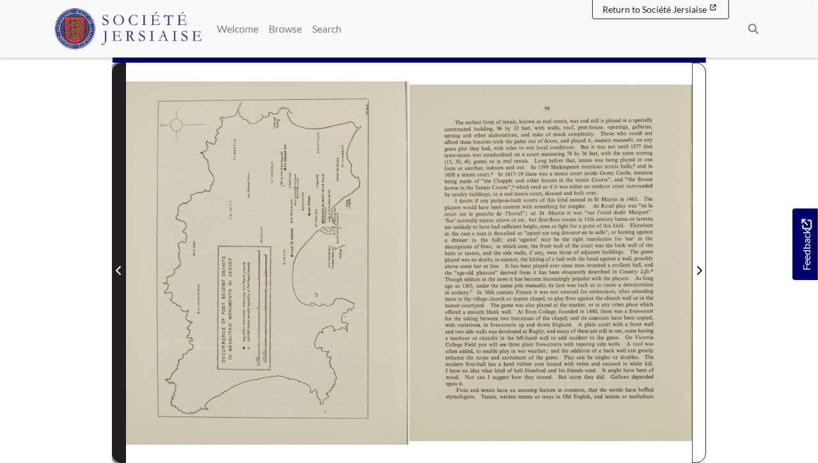
click at [122, 275] on icon "Previous Page" at bounding box center [119, 271] width 6 height 10
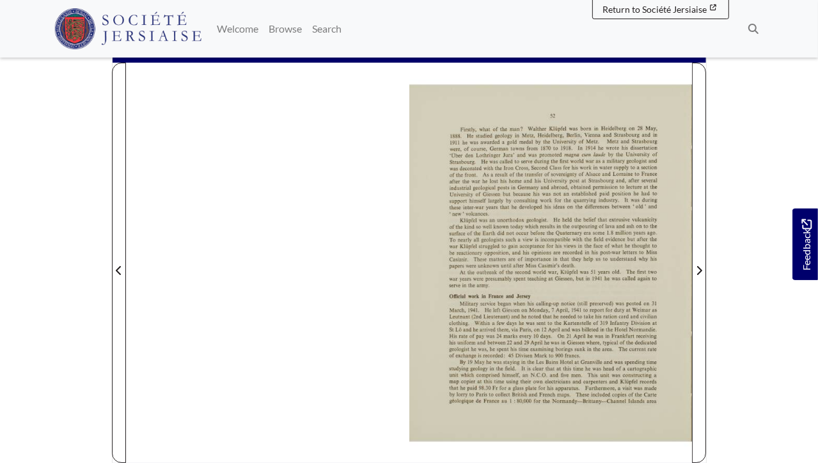
click at [740, 164] on body "Menu" at bounding box center [409, 290] width 818 height 964
